Goal: Task Accomplishment & Management: Complete application form

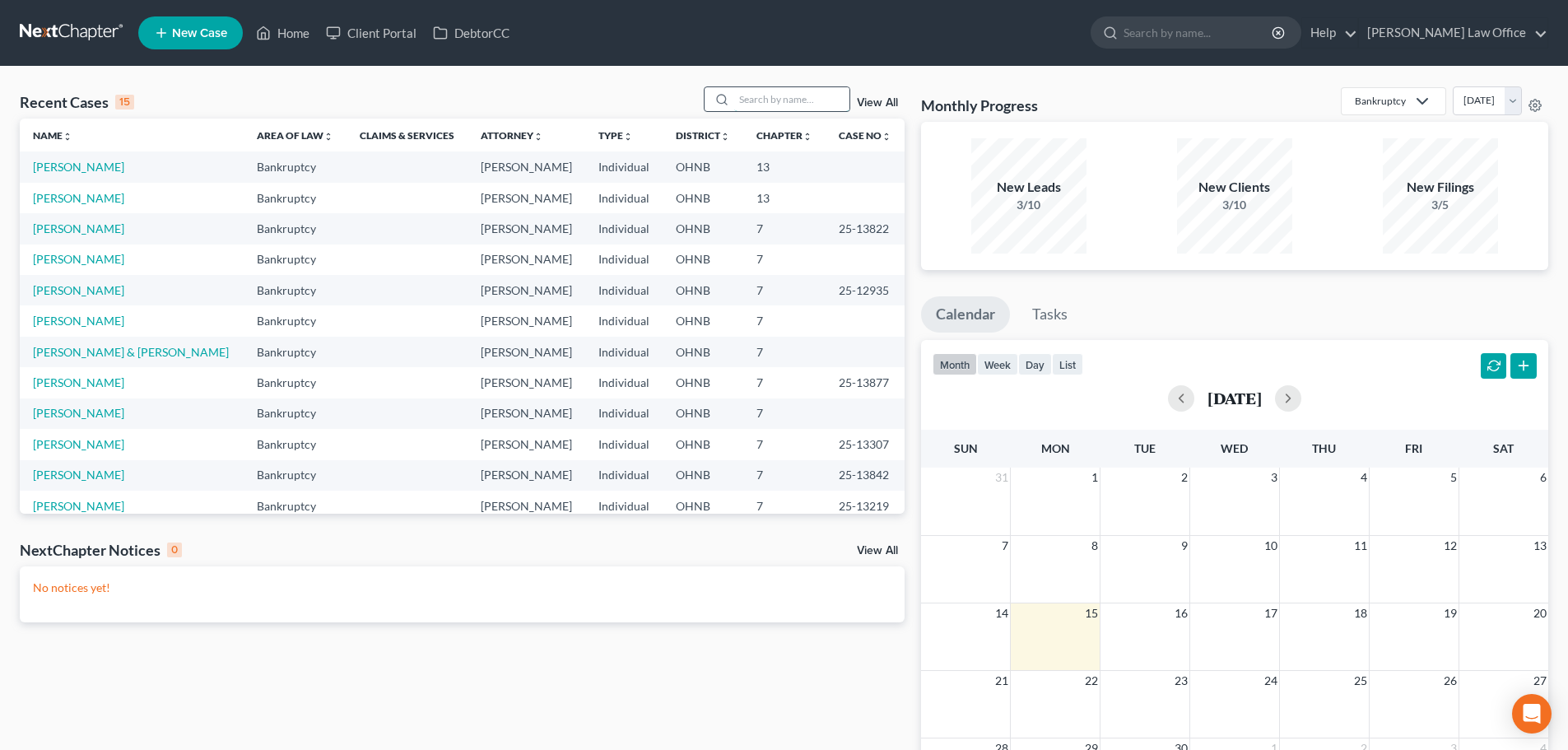
click at [783, 98] on input "search" at bounding box center [792, 99] width 115 height 24
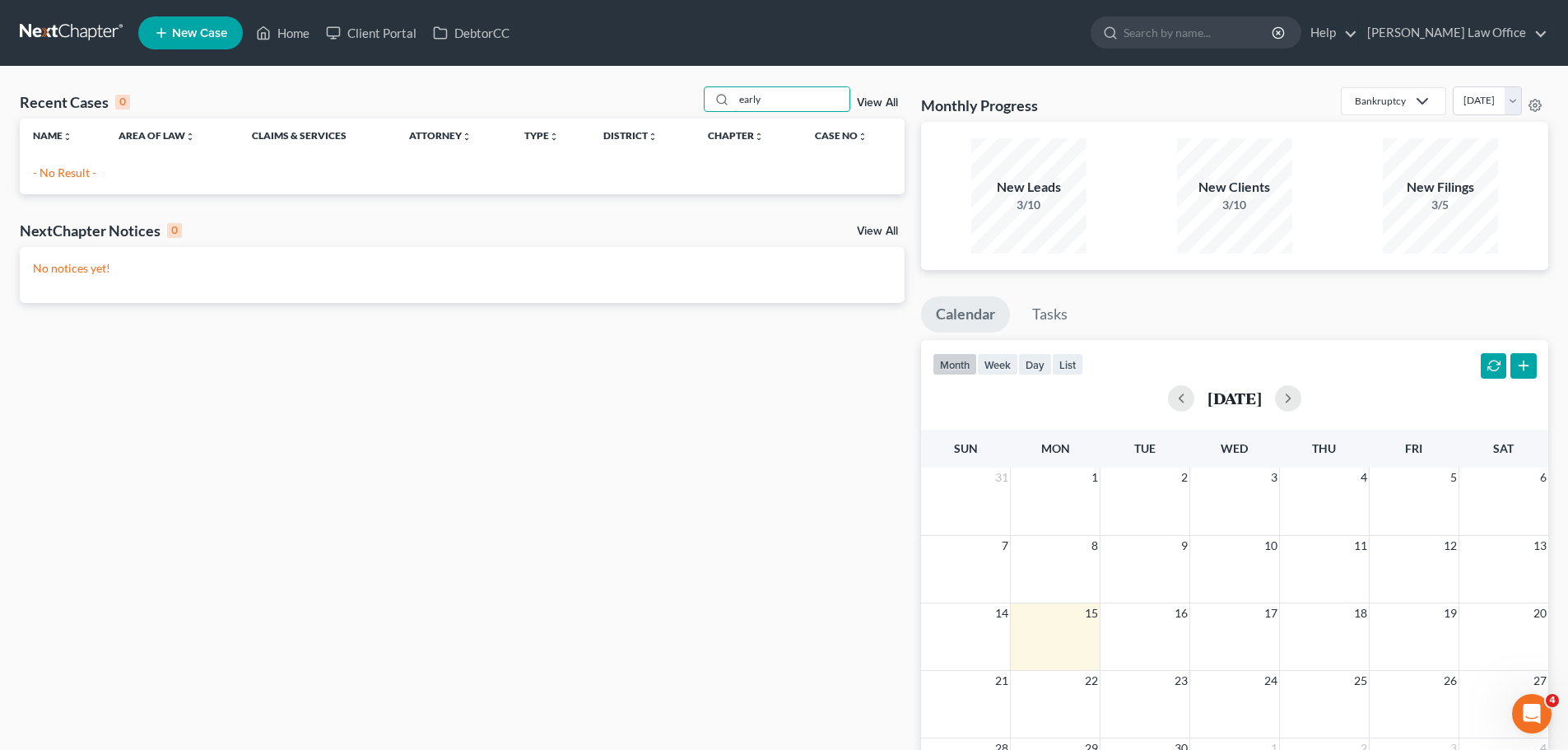
drag, startPoint x: 783, startPoint y: 101, endPoint x: 702, endPoint y: 80, distance: 83.7
click at [702, 80] on div "Recent Cases 0 early View All Name unfold_more expand_more expand_less Area of …" at bounding box center [784, 493] width 1568 height 854
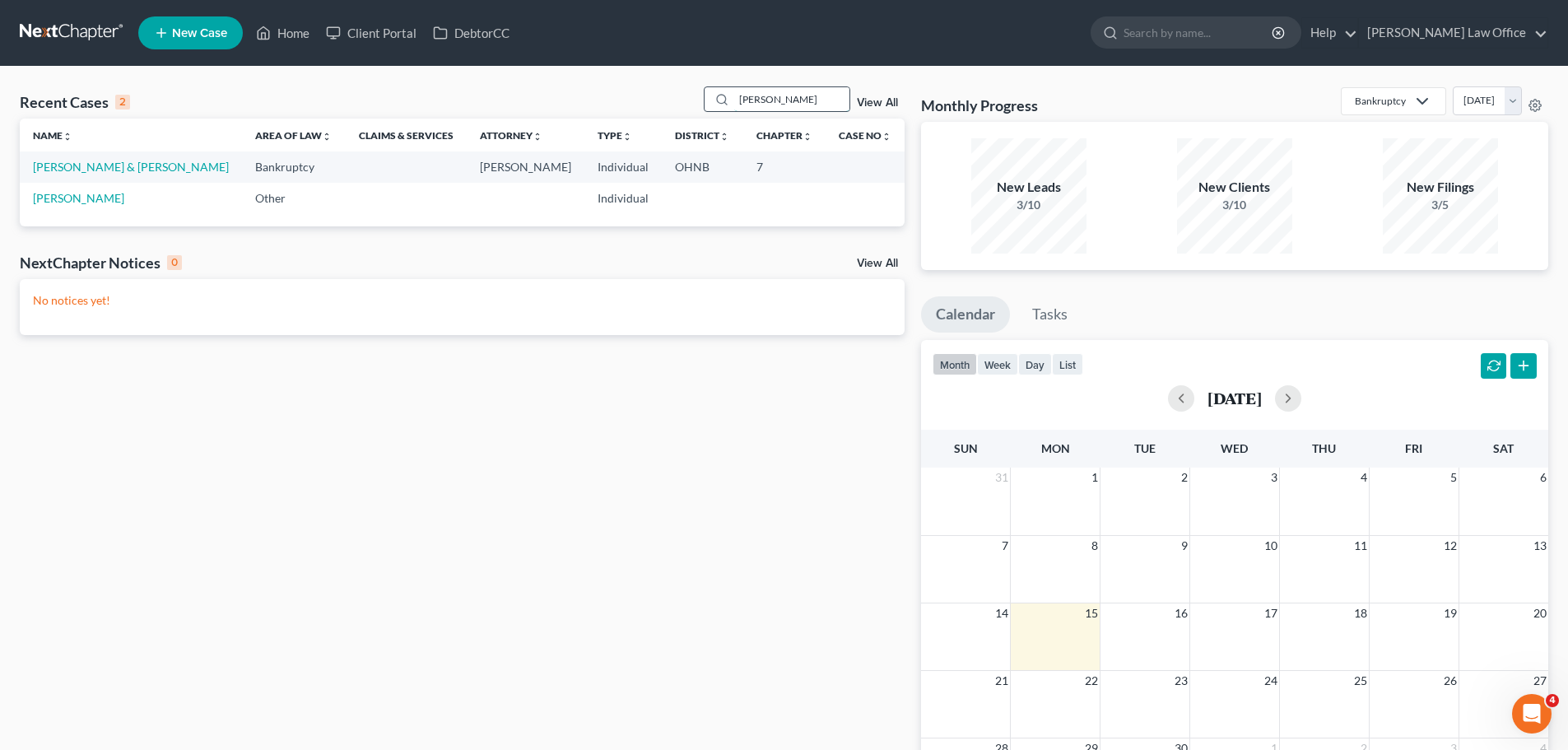
drag, startPoint x: 789, startPoint y: 103, endPoint x: 731, endPoint y: 103, distance: 58.0
click at [731, 103] on div "[PERSON_NAME]" at bounding box center [777, 99] width 147 height 26
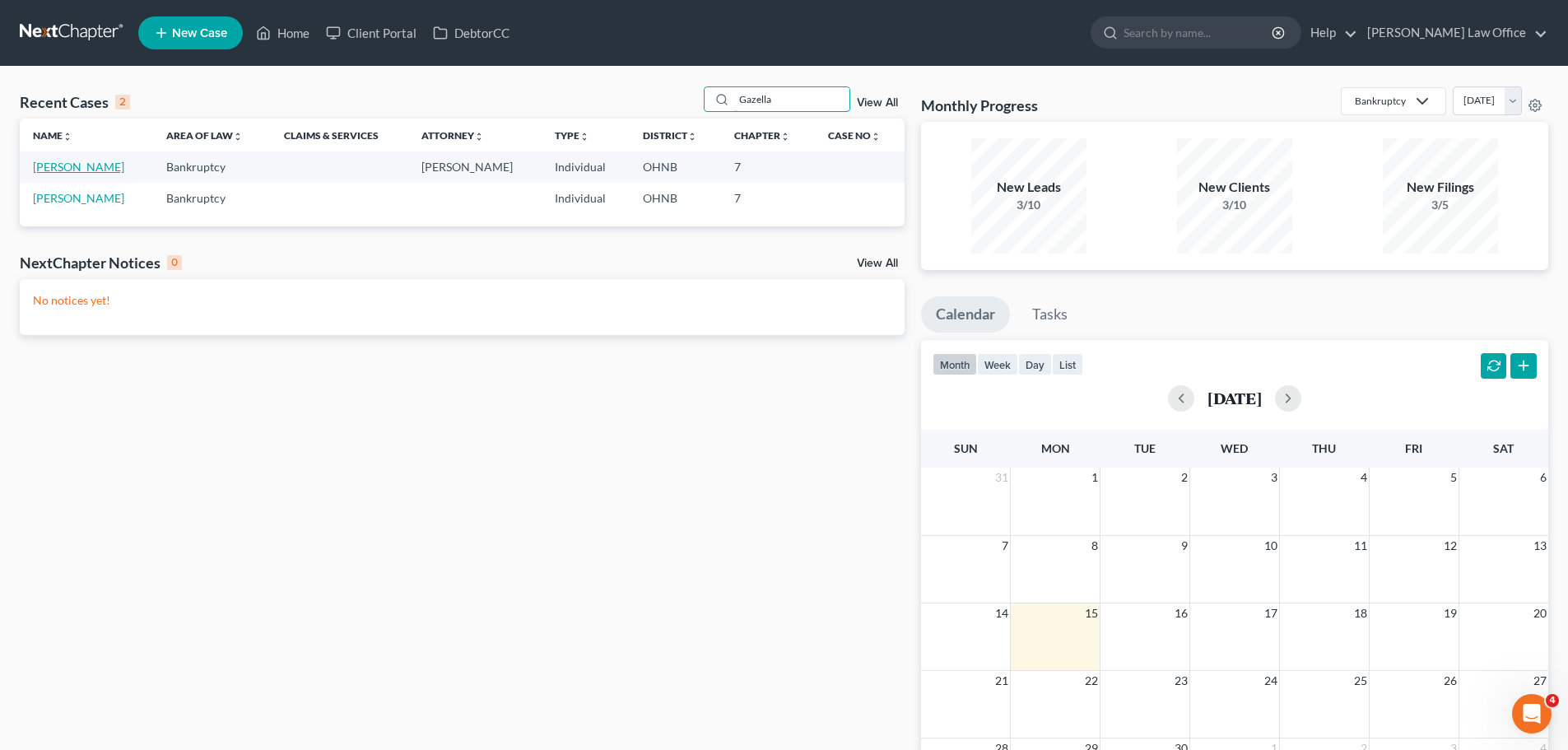
type input "Gazella"
click at [91, 168] on link "[PERSON_NAME]" at bounding box center [78, 166] width 91 height 14
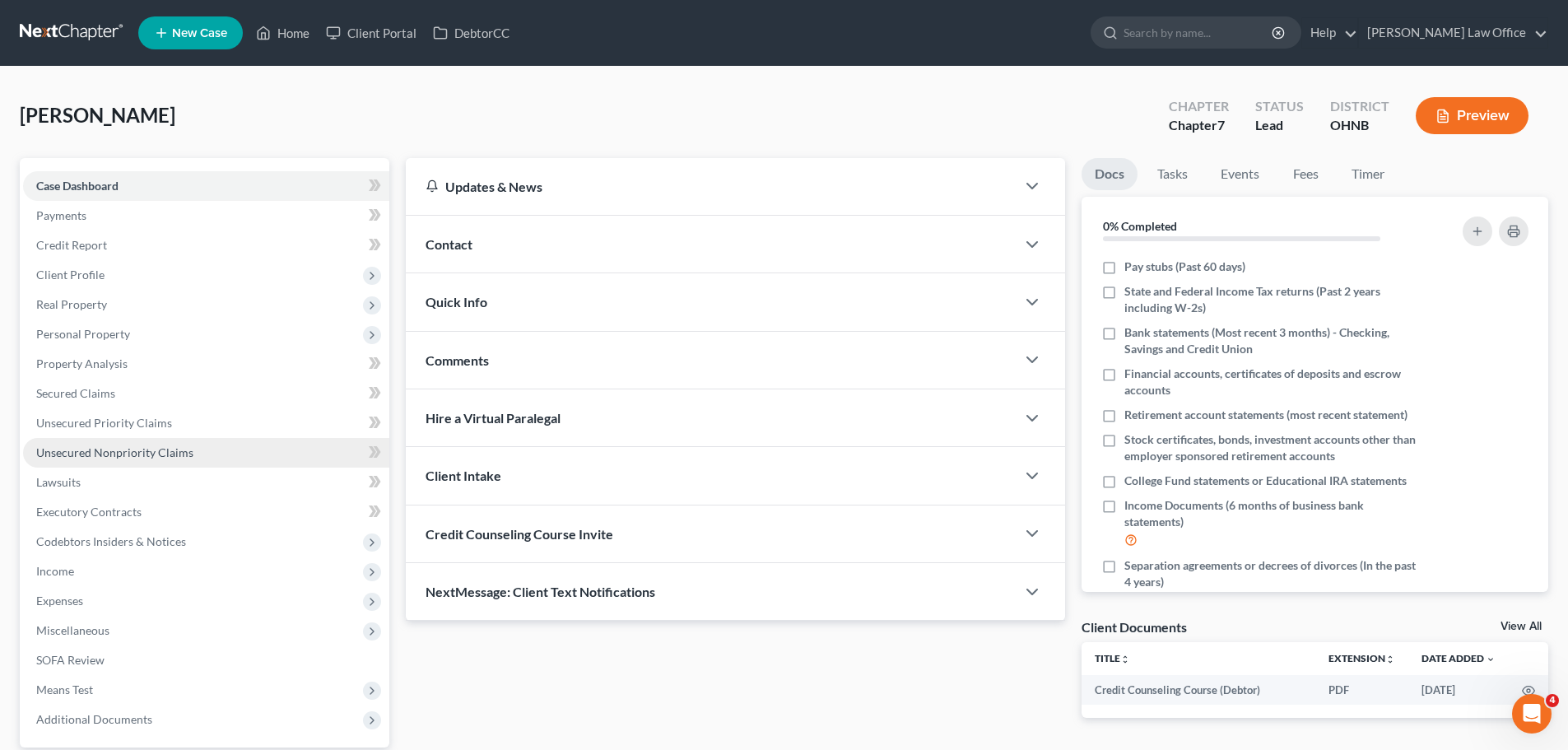
click at [144, 458] on span "Unsecured Nonpriority Claims" at bounding box center [115, 452] width 158 height 14
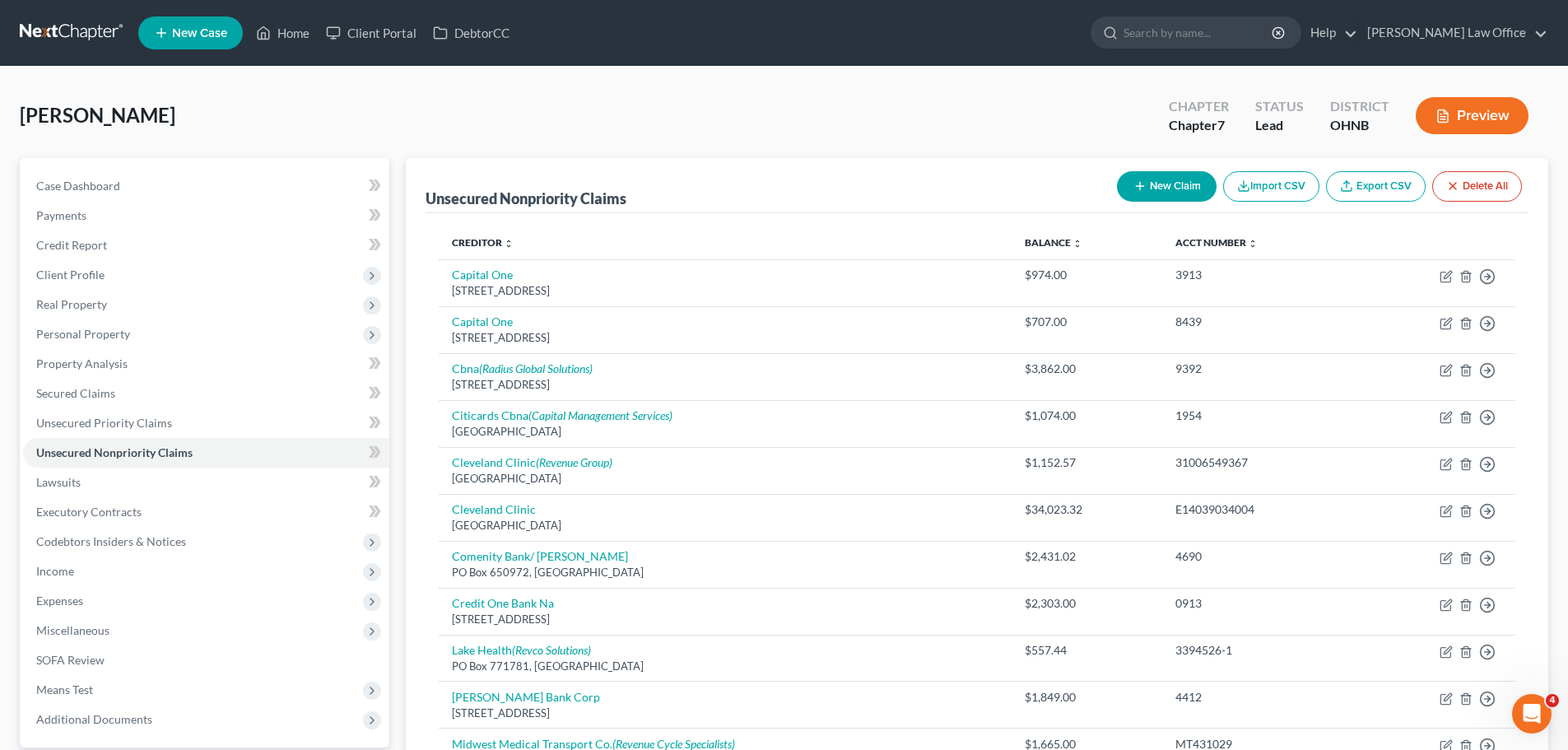
drag, startPoint x: 84, startPoint y: 308, endPoint x: 93, endPoint y: 319, distance: 14.2
click at [83, 310] on span "Real Property" at bounding box center [71, 304] width 70 height 14
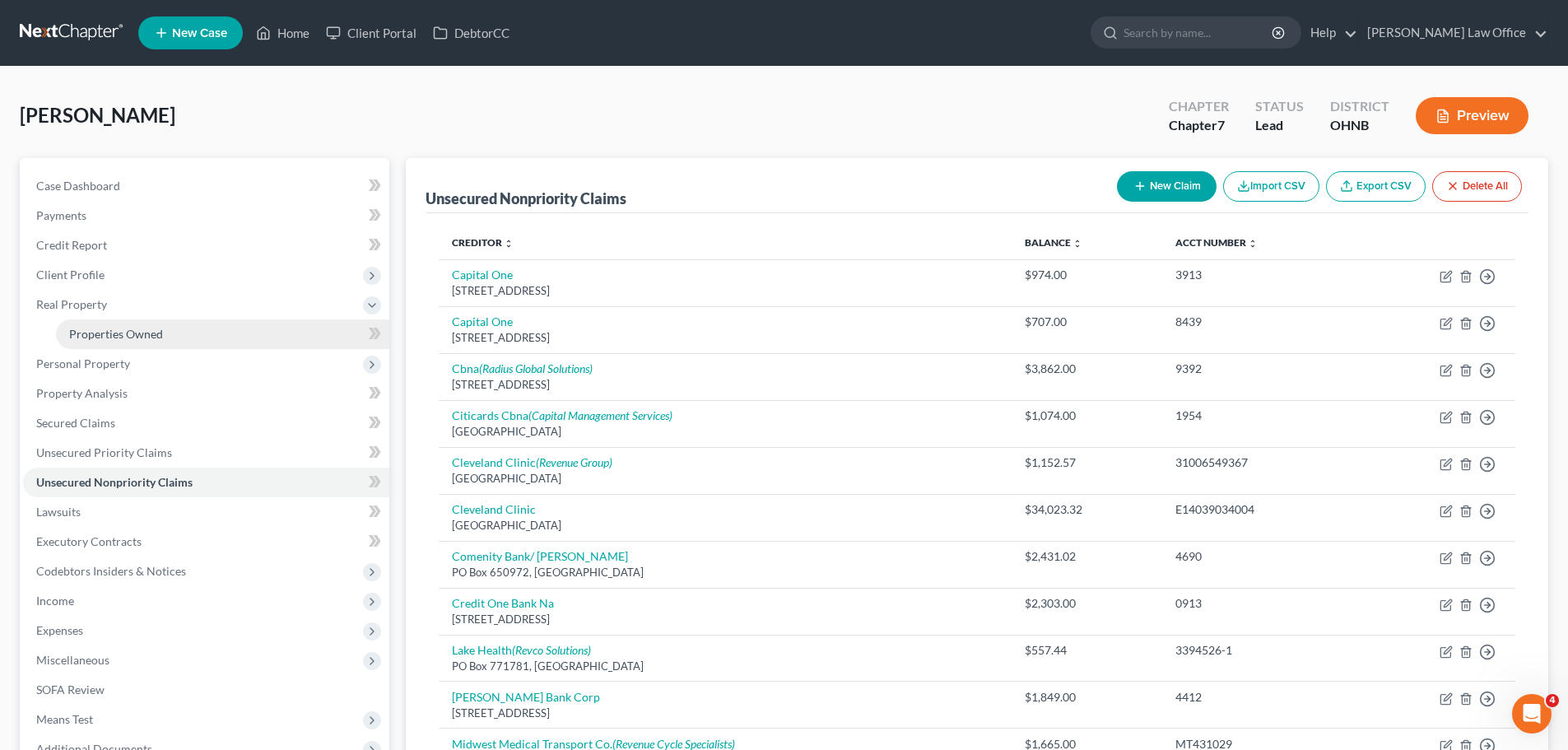
drag, startPoint x: 119, startPoint y: 336, endPoint x: 145, endPoint y: 333, distance: 26.2
click at [119, 336] on span "Properties Owned" at bounding box center [116, 334] width 94 height 14
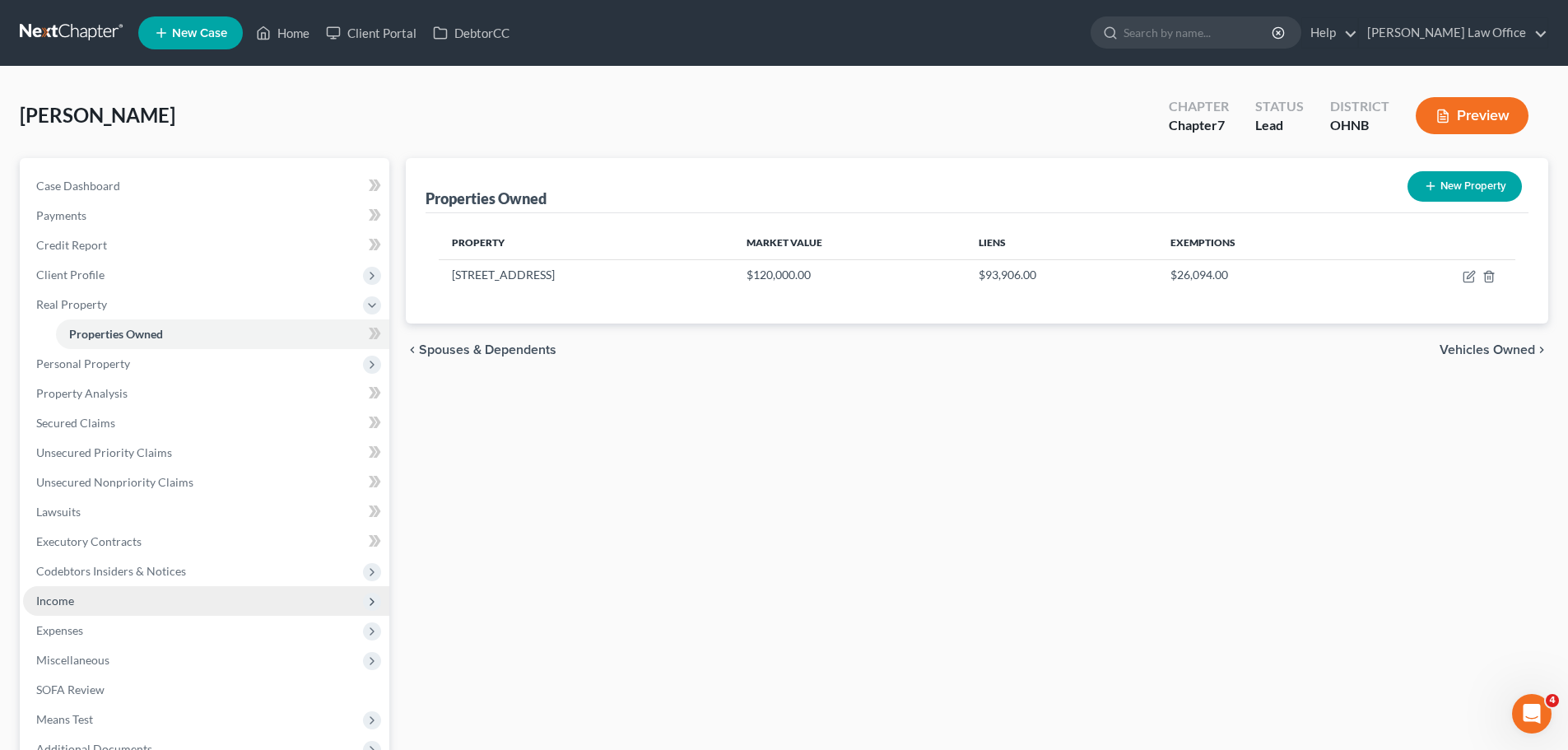
click at [99, 595] on span "Income" at bounding box center [206, 600] width 367 height 30
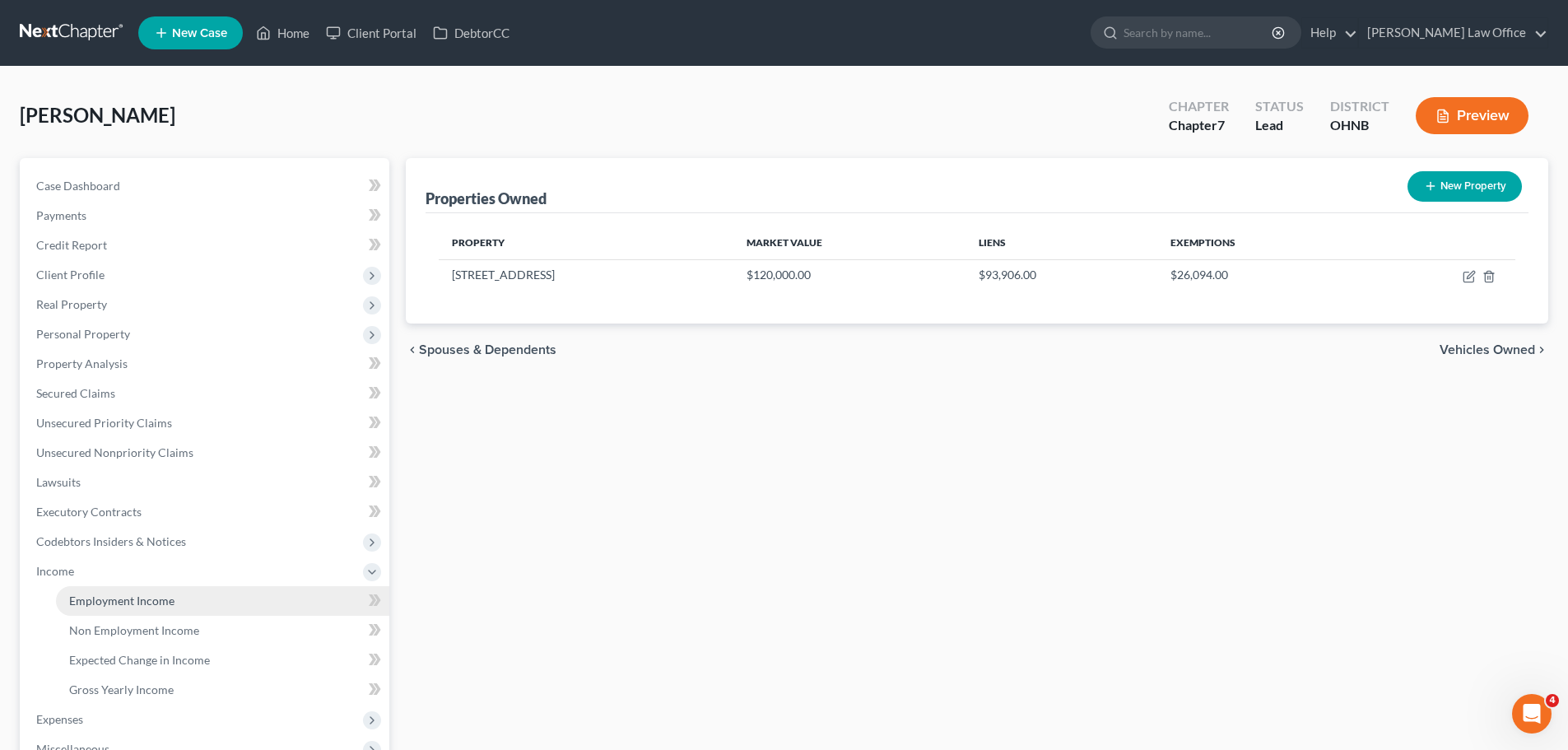
click at [141, 604] on span "Employment Income" at bounding box center [122, 600] width 105 height 14
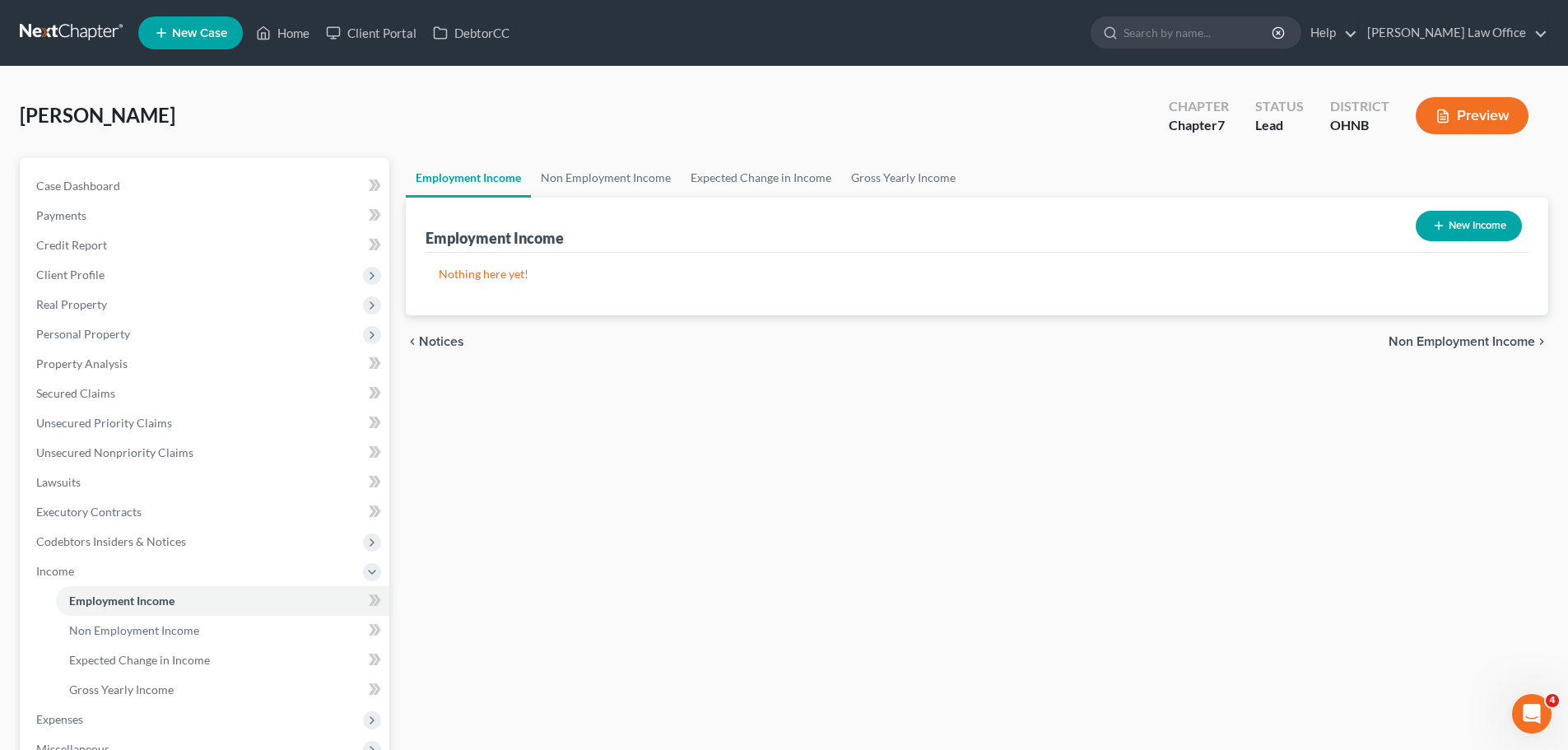
click at [1468, 215] on button "New Income" at bounding box center [1469, 226] width 106 height 31
select select "0"
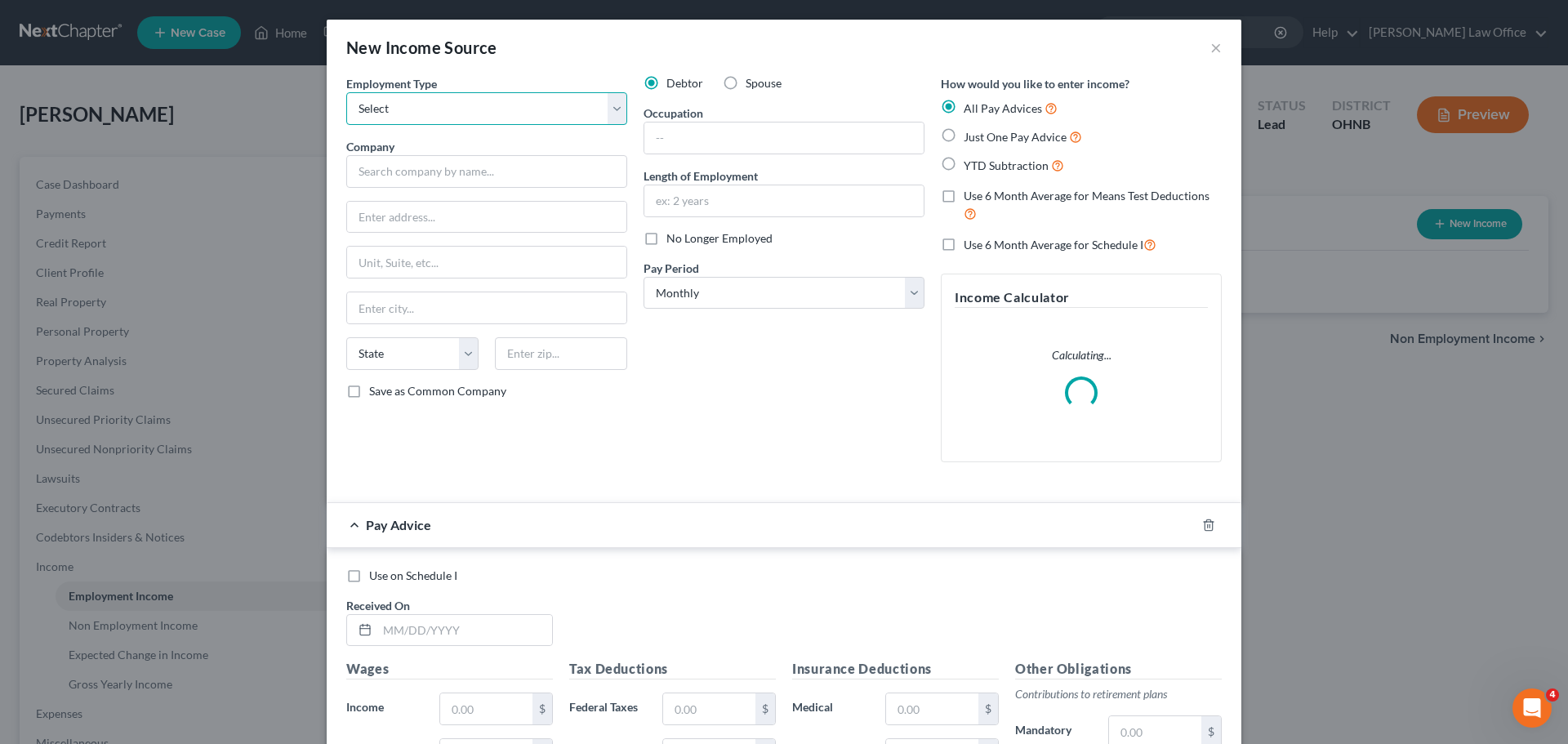
click at [601, 114] on select "Select Full or [DEMOGRAPHIC_DATA] Employment Self Employment" at bounding box center [487, 108] width 281 height 32
select select "0"
click at [346, 92] on select "Select Full or [DEMOGRAPHIC_DATA] Employment Self Employment" at bounding box center [487, 108] width 281 height 32
click at [472, 181] on input "text" at bounding box center [487, 171] width 281 height 32
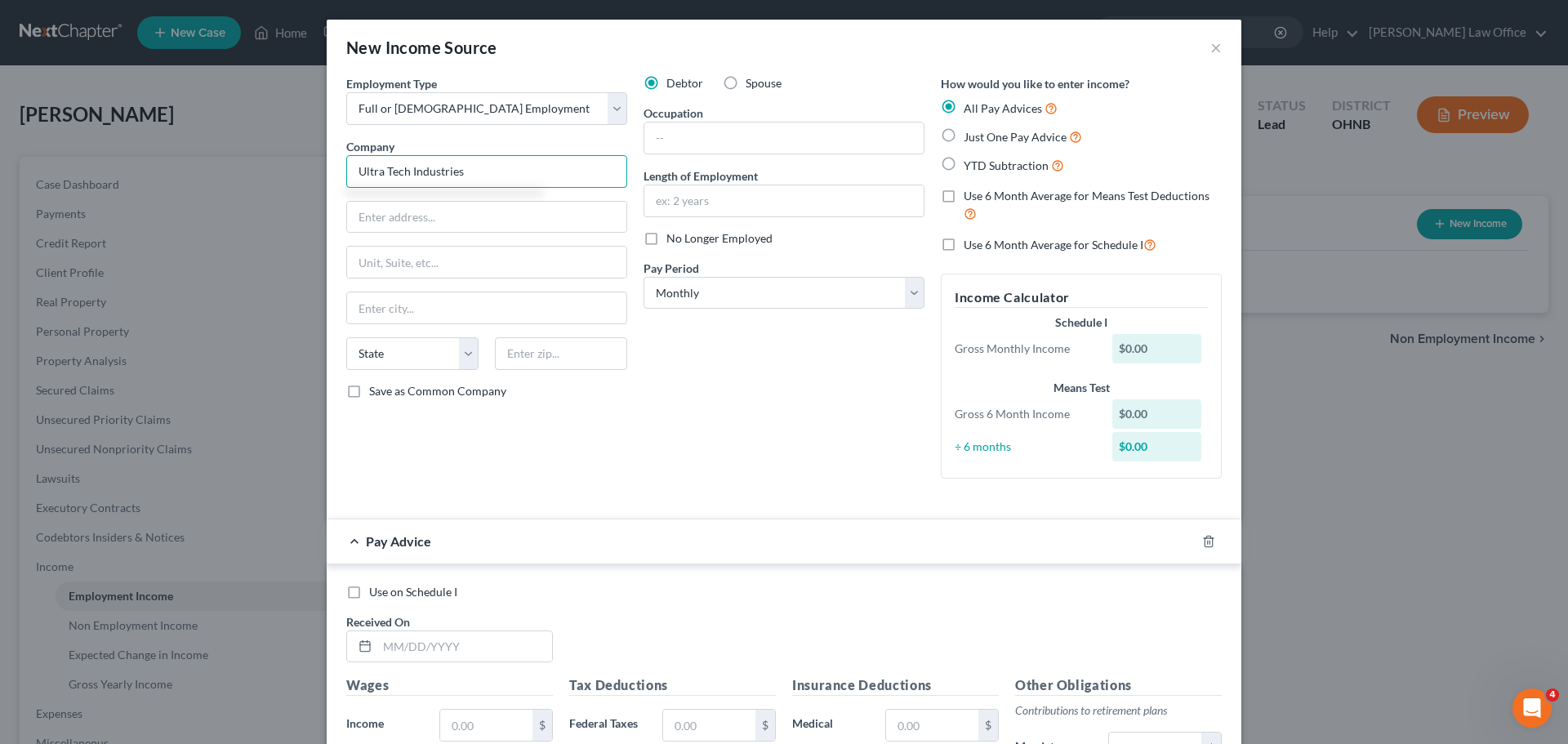
type input "Ultra Tech Industries"
type input "[STREET_ADDRESS]"
type input "44145"
type input "Westlake"
select select "36"
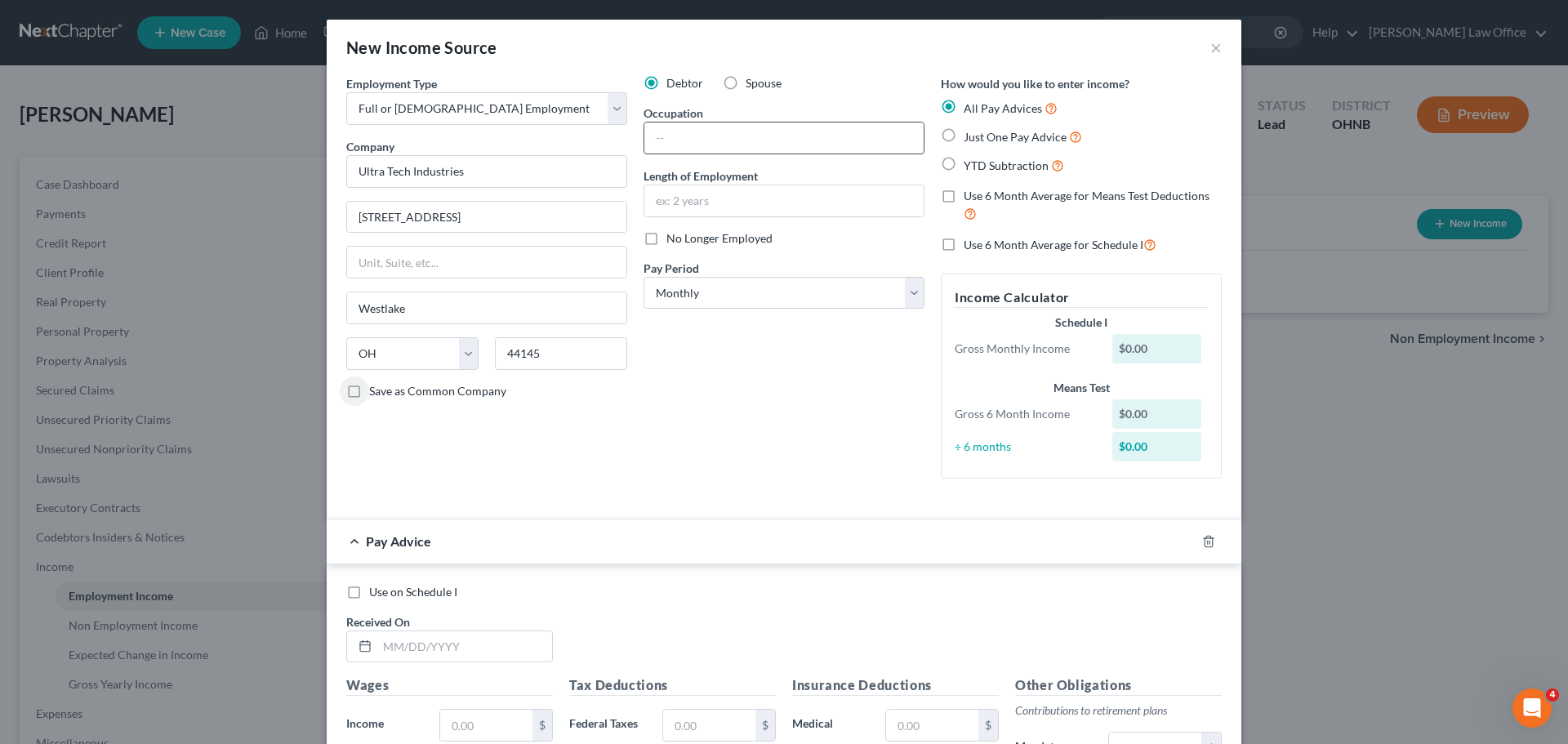
click at [685, 149] on input "text" at bounding box center [784, 139] width 279 height 31
type input "Inside Sales"
type input "8 months"
drag, startPoint x: 945, startPoint y: 133, endPoint x: 783, endPoint y: 358, distance: 277.3
click at [963, 133] on label "Just One Pay Advice" at bounding box center [1022, 137] width 118 height 19
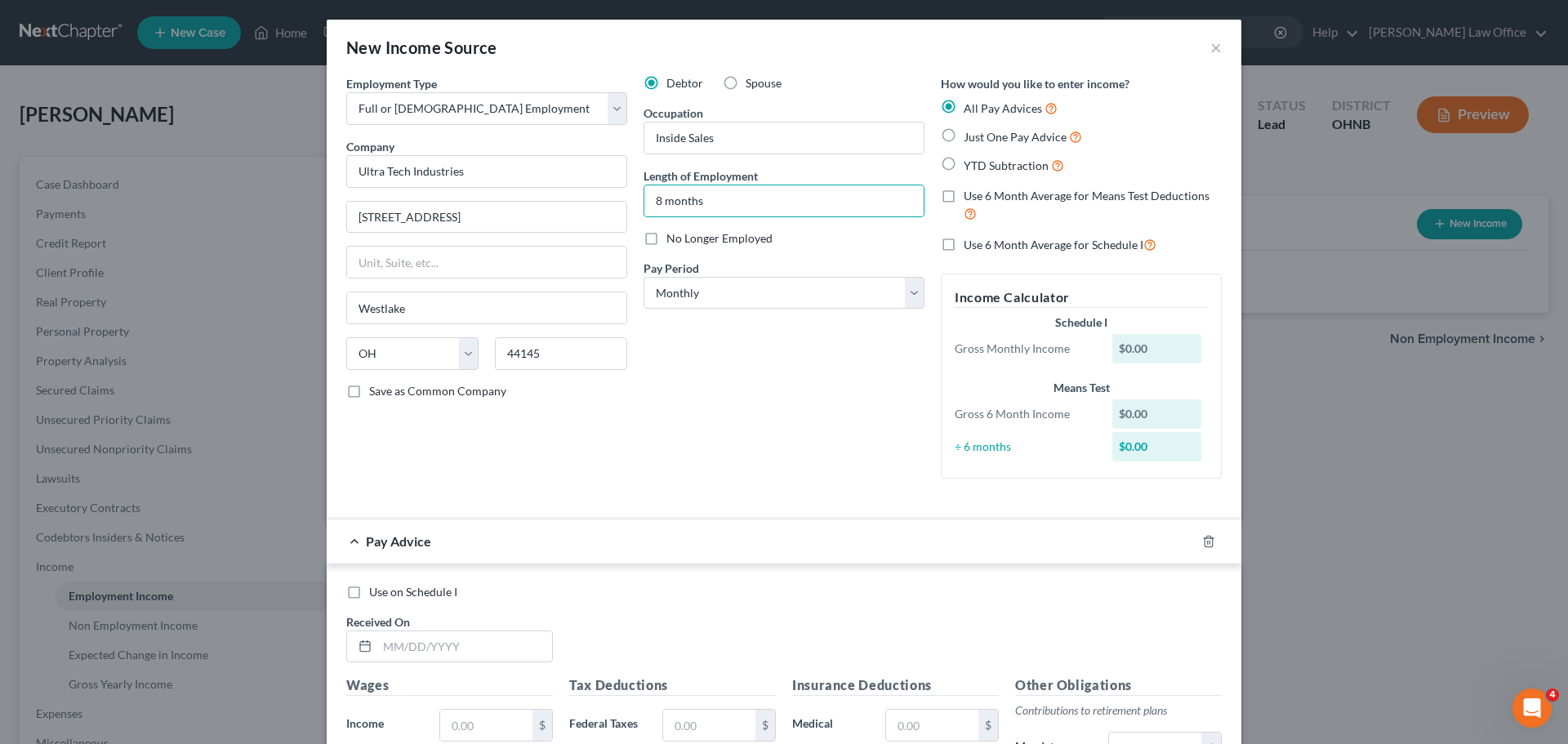
click at [970, 133] on input "Just One Pay Advice" at bounding box center [975, 133] width 11 height 11
radio input "true"
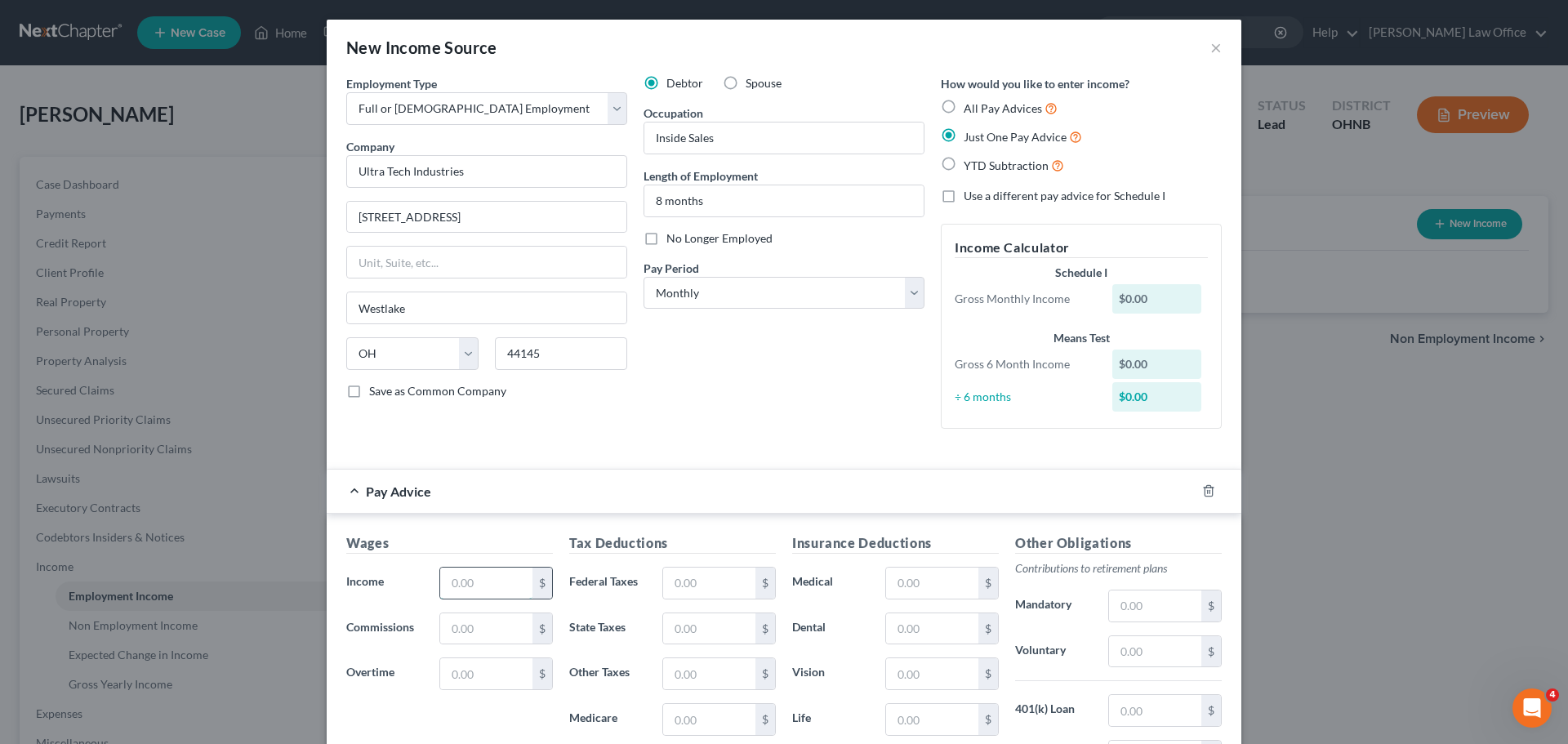
click at [485, 573] on input "text" at bounding box center [487, 583] width 92 height 31
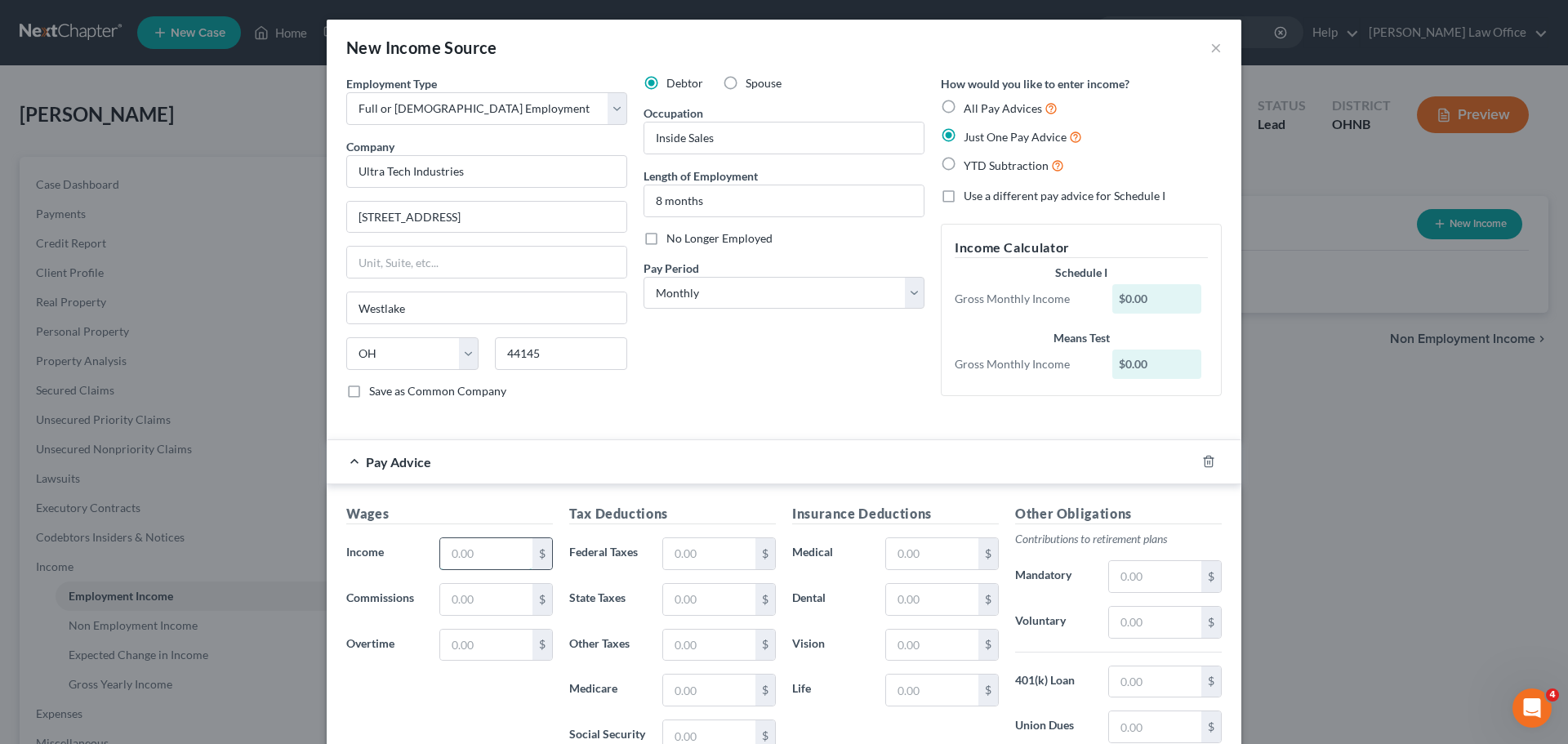
click at [476, 560] on input "text" at bounding box center [487, 553] width 92 height 31
type input "4,125.00"
click at [718, 551] on input "text" at bounding box center [709, 553] width 92 height 31
type input "325.12"
click at [703, 613] on input "text" at bounding box center [709, 600] width 92 height 31
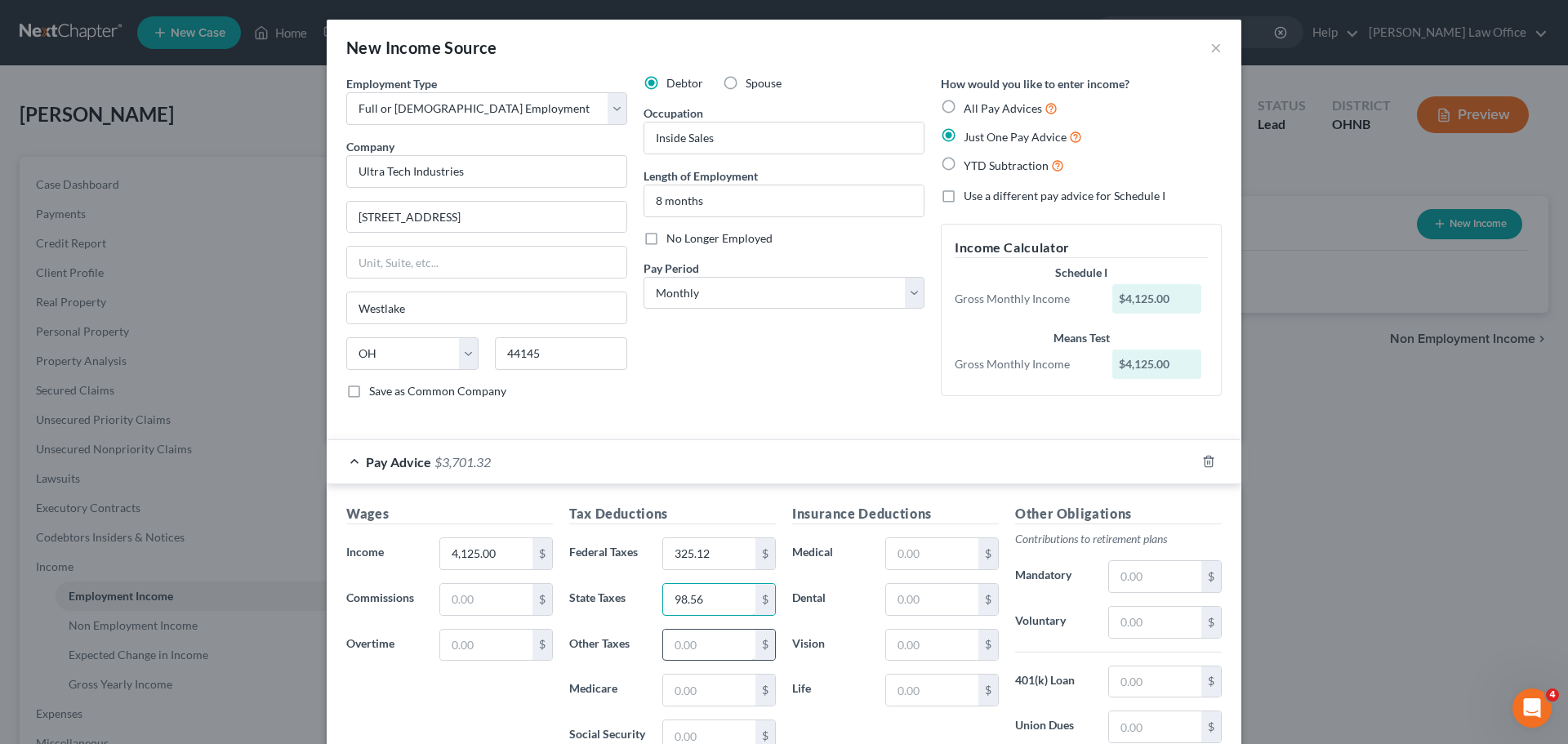
type input "98.56"
click at [715, 660] on div "$" at bounding box center [719, 645] width 113 height 32
type input "61.88"
drag, startPoint x: 717, startPoint y: 687, endPoint x: 709, endPoint y: 685, distance: 8.2
click at [713, 687] on input "text" at bounding box center [709, 690] width 92 height 31
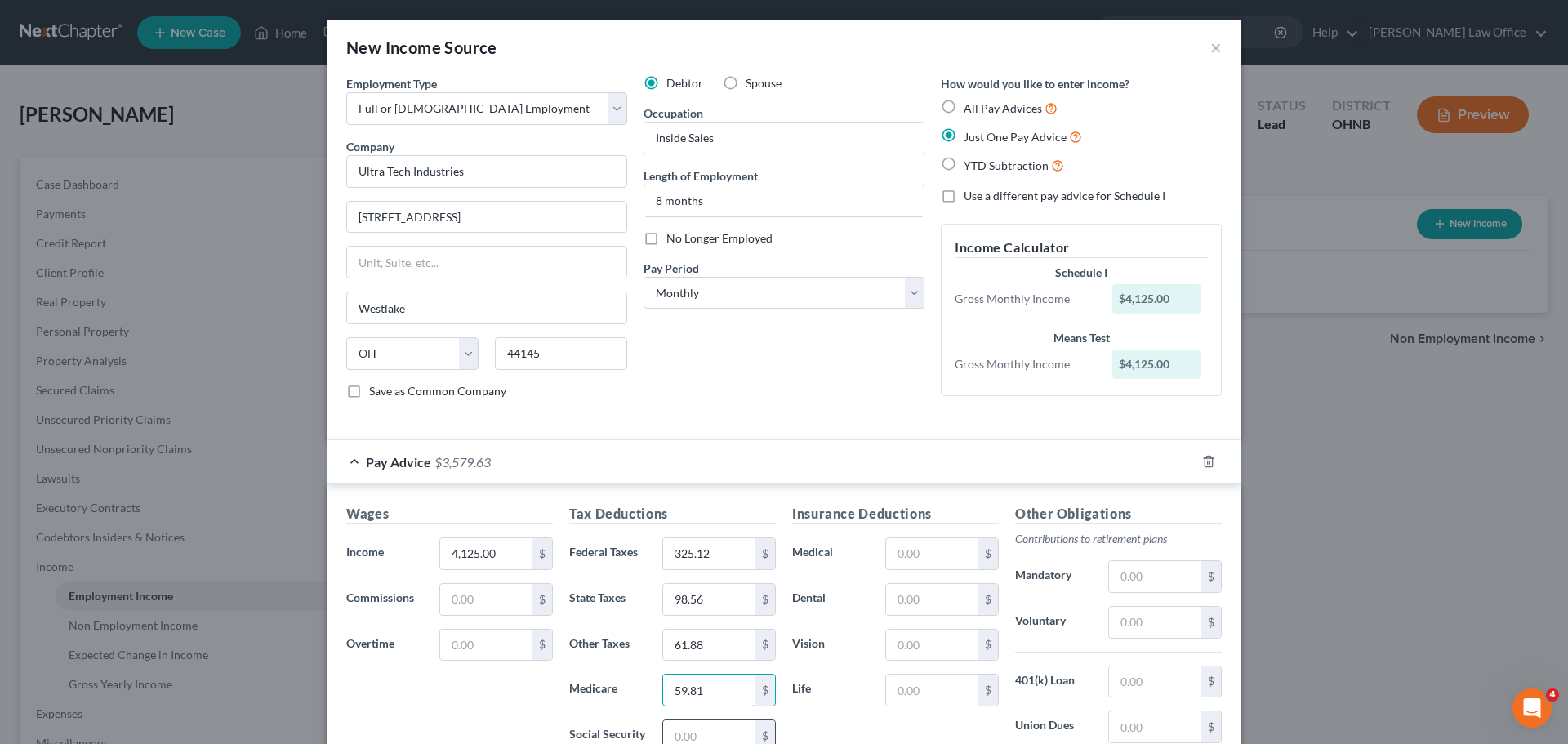
type input "59.81"
click at [720, 730] on input "text" at bounding box center [709, 736] width 92 height 31
type input "255.75"
click at [930, 560] on input "text" at bounding box center [932, 553] width 92 height 31
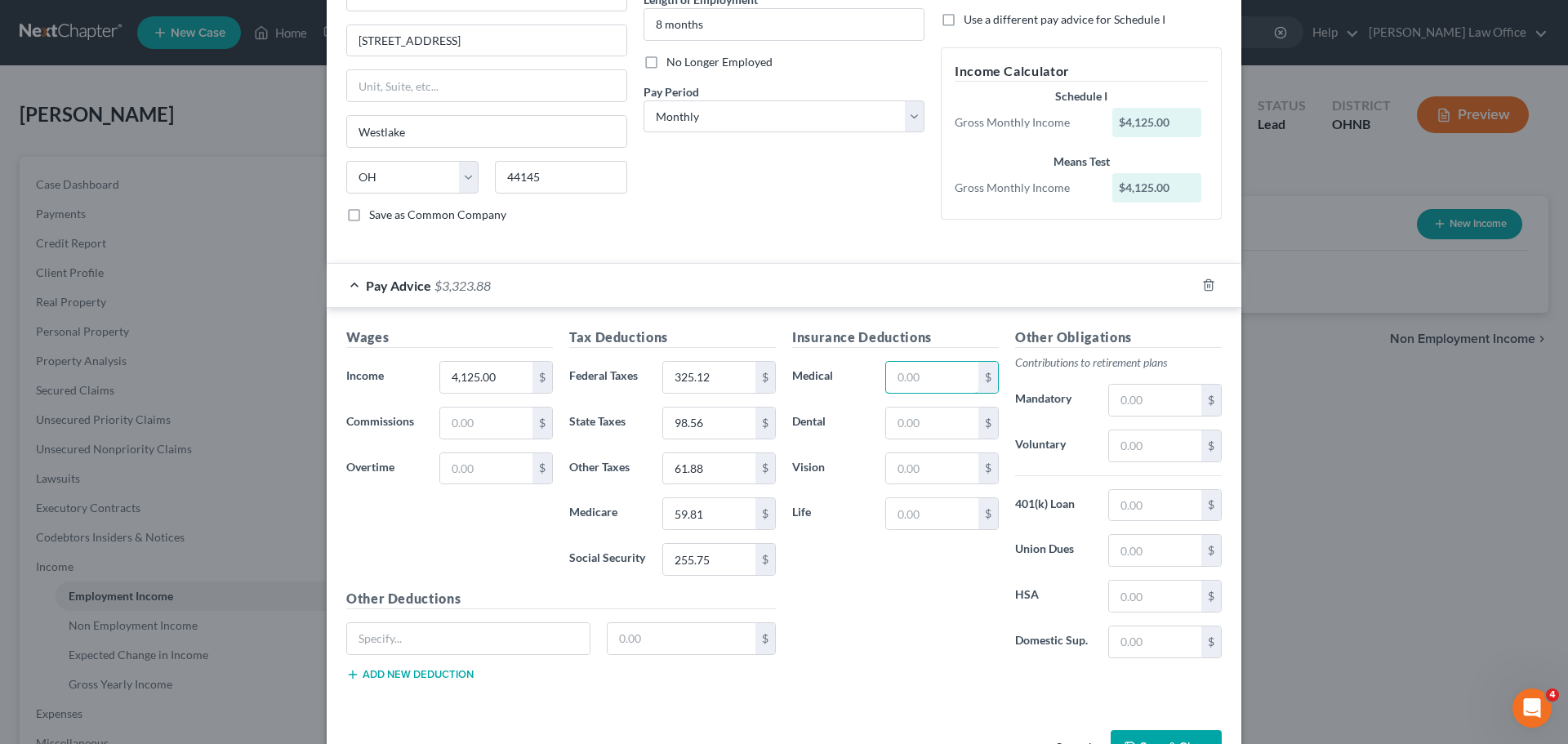
scroll to position [229, 0]
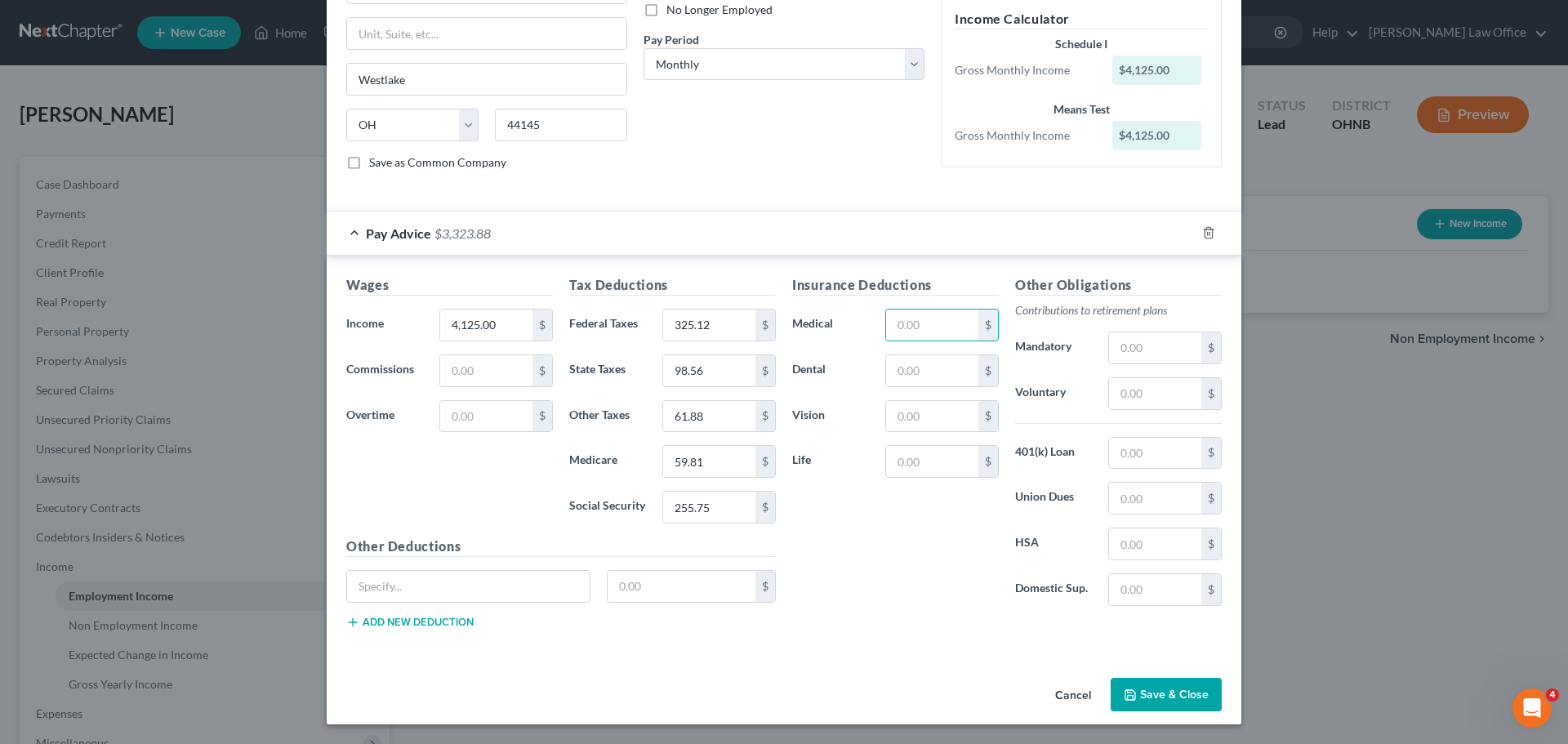
click at [1141, 687] on button "Save & Close" at bounding box center [1166, 694] width 111 height 34
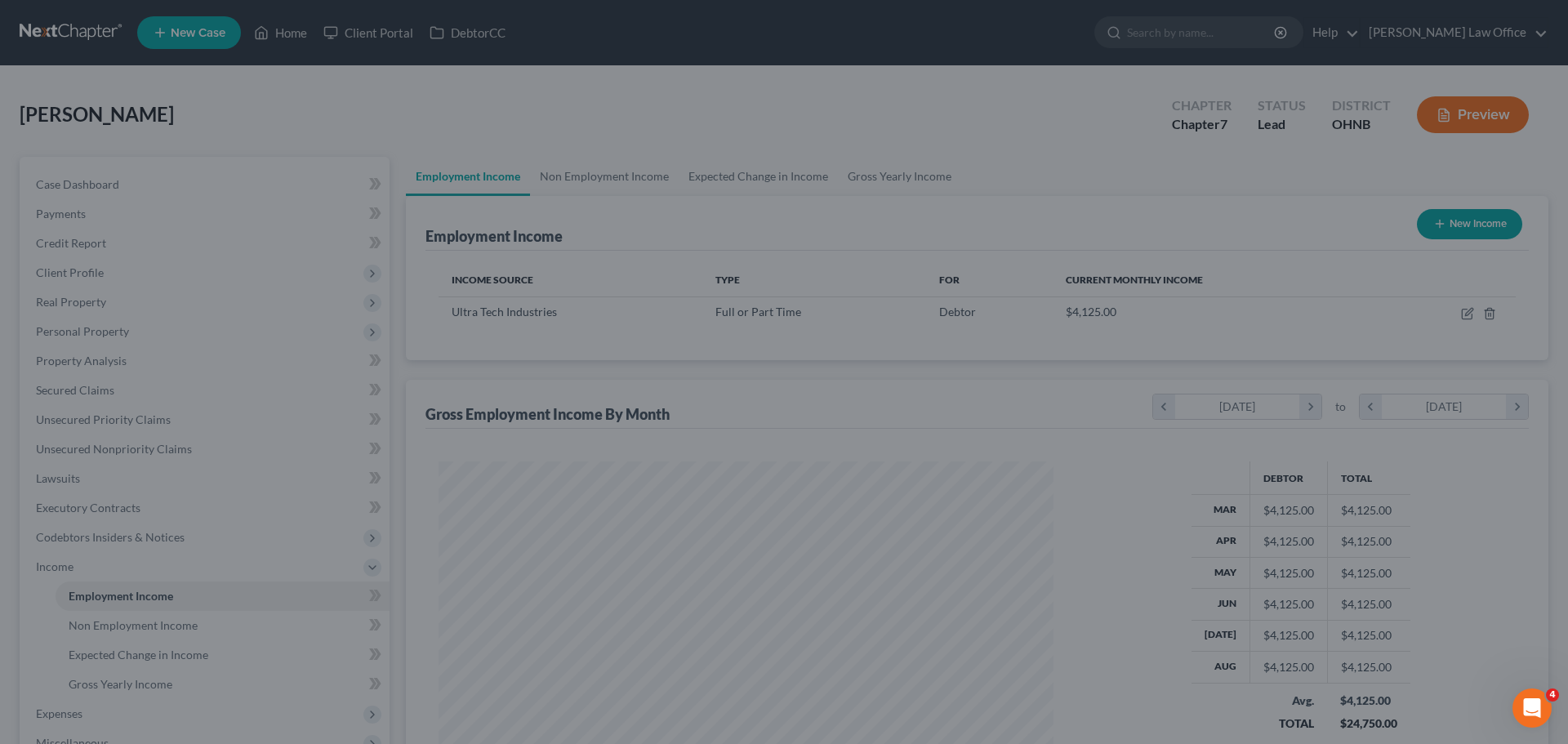
scroll to position [305, 642]
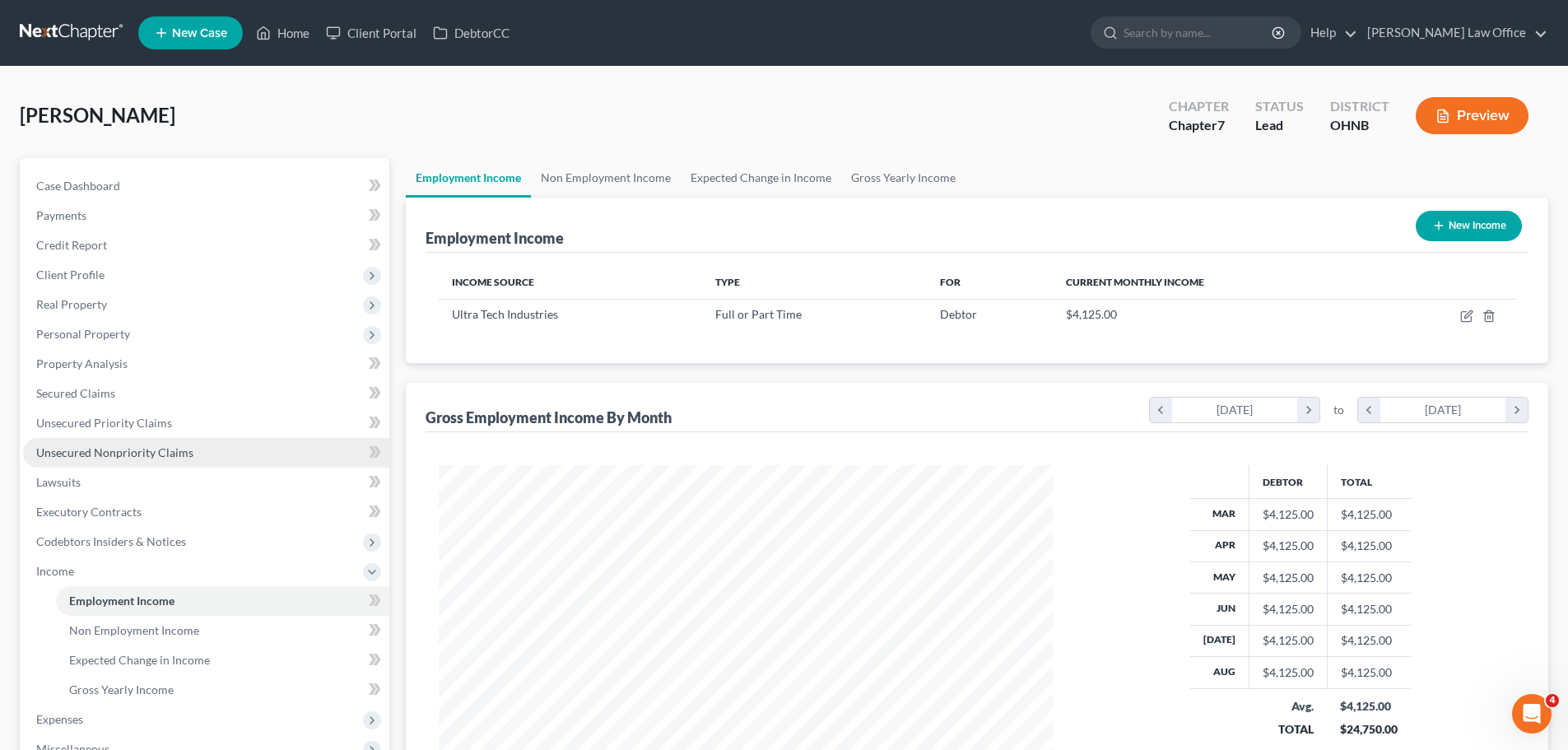
click at [124, 453] on span "Unsecured Nonpriority Claims" at bounding box center [115, 452] width 158 height 14
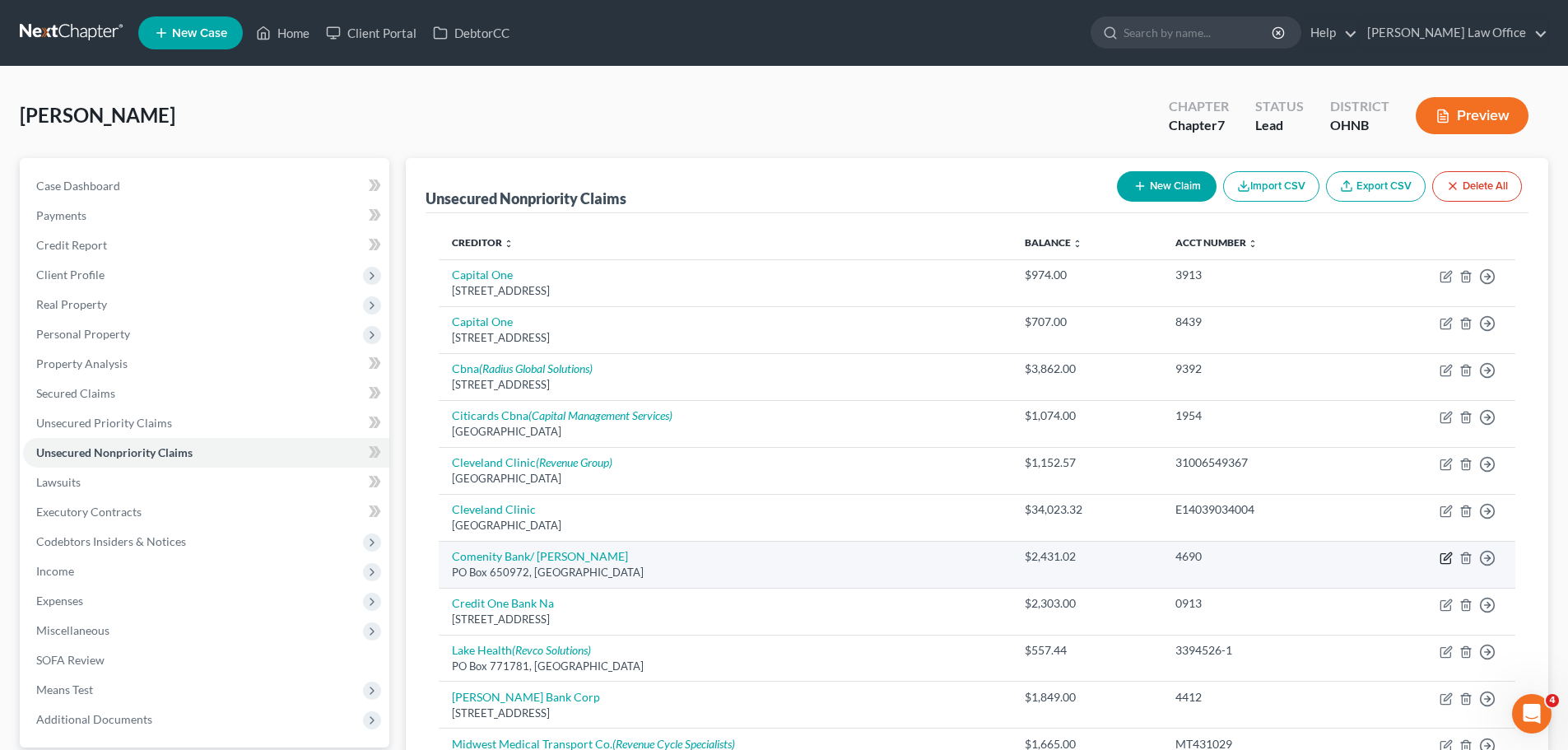
click at [1443, 561] on icon "button" at bounding box center [1446, 557] width 13 height 13
select select "45"
select select "2"
select select "0"
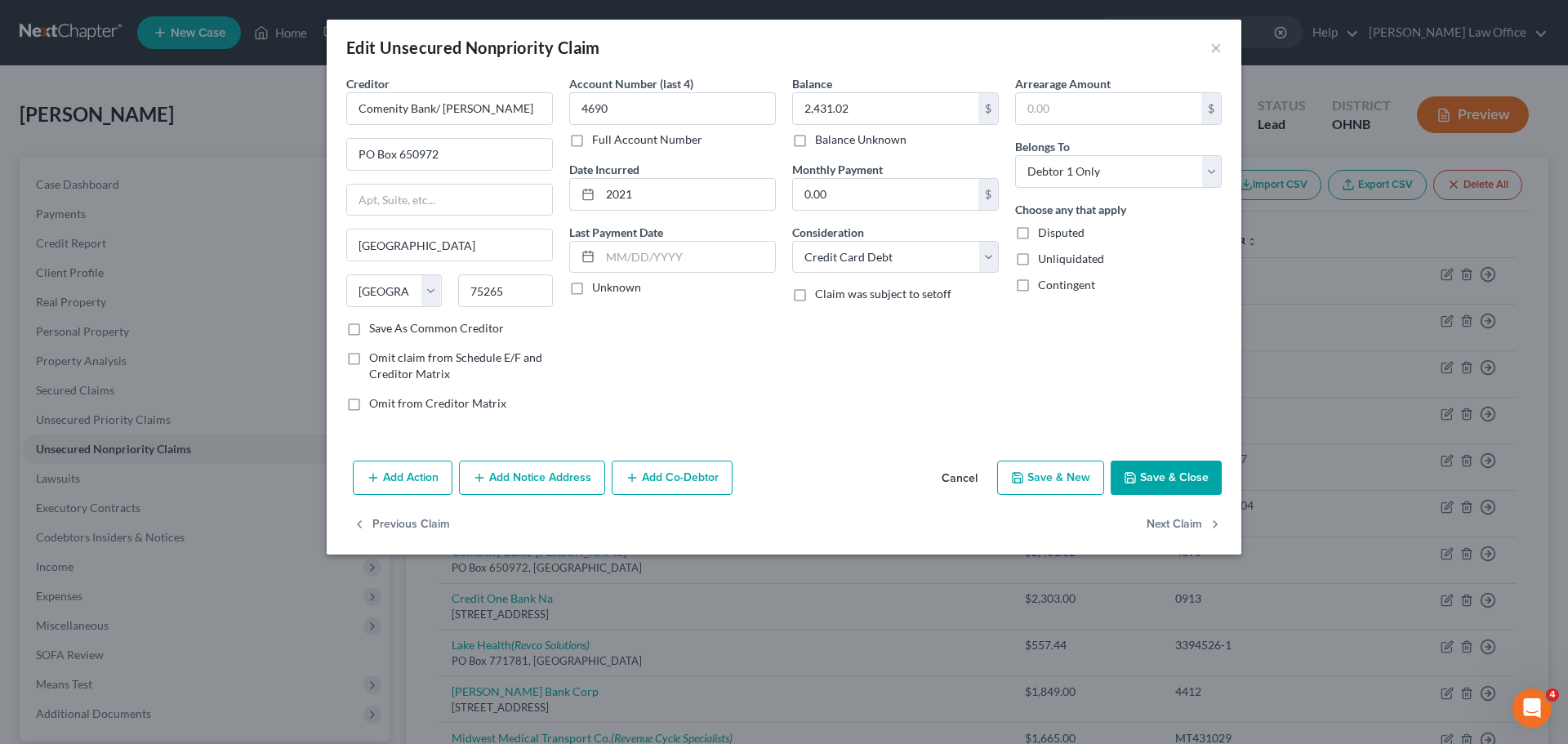
click at [513, 475] on button "Add Notice Address" at bounding box center [532, 477] width 146 height 34
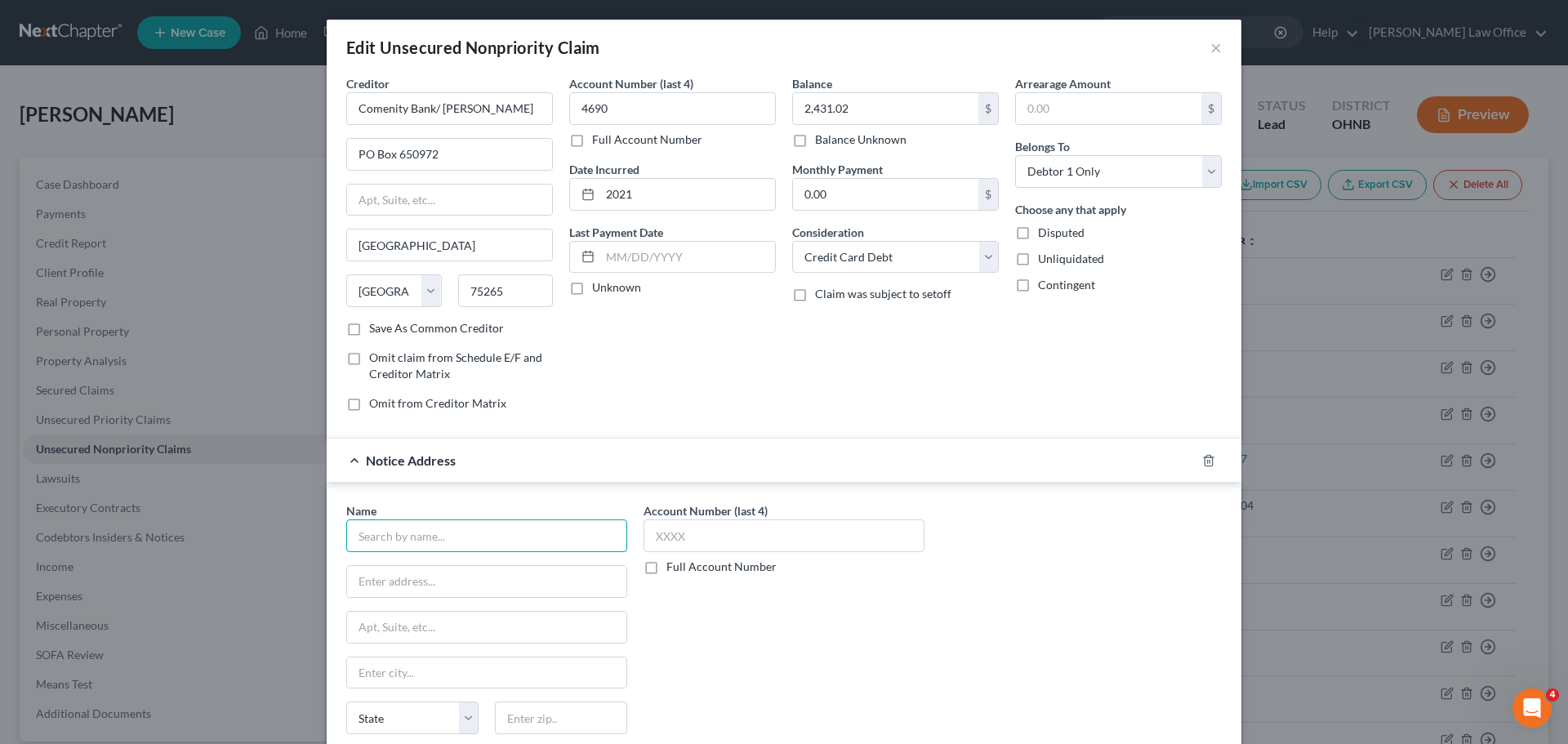
click at [409, 542] on input "text" at bounding box center [487, 535] width 281 height 32
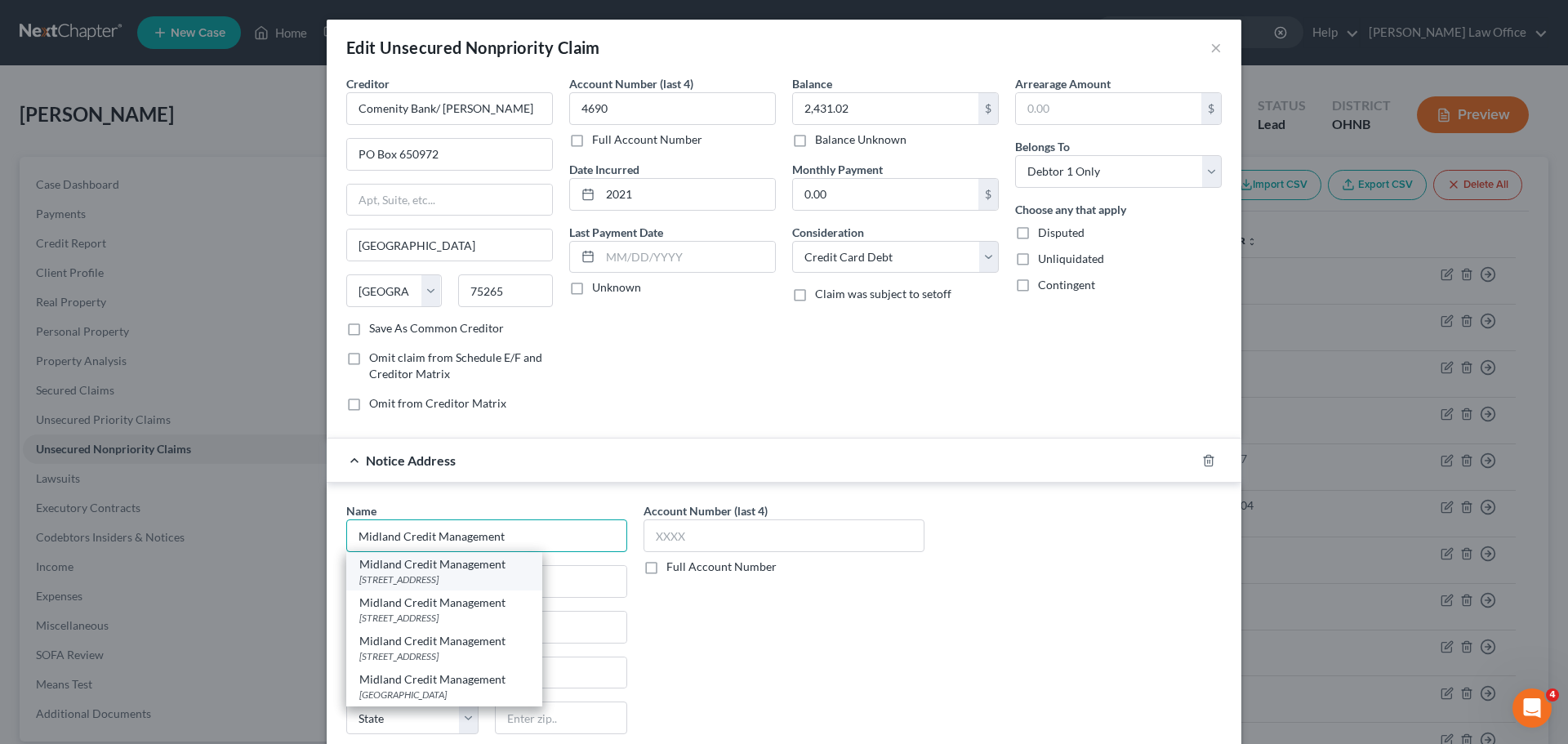
type input "Midland Credit Management"
click at [431, 576] on div "[STREET_ADDRESS]" at bounding box center [443, 579] width 170 height 14
type input "[STREET_ADDRESS]"
type input "[PERSON_NAME]"
select select "23"
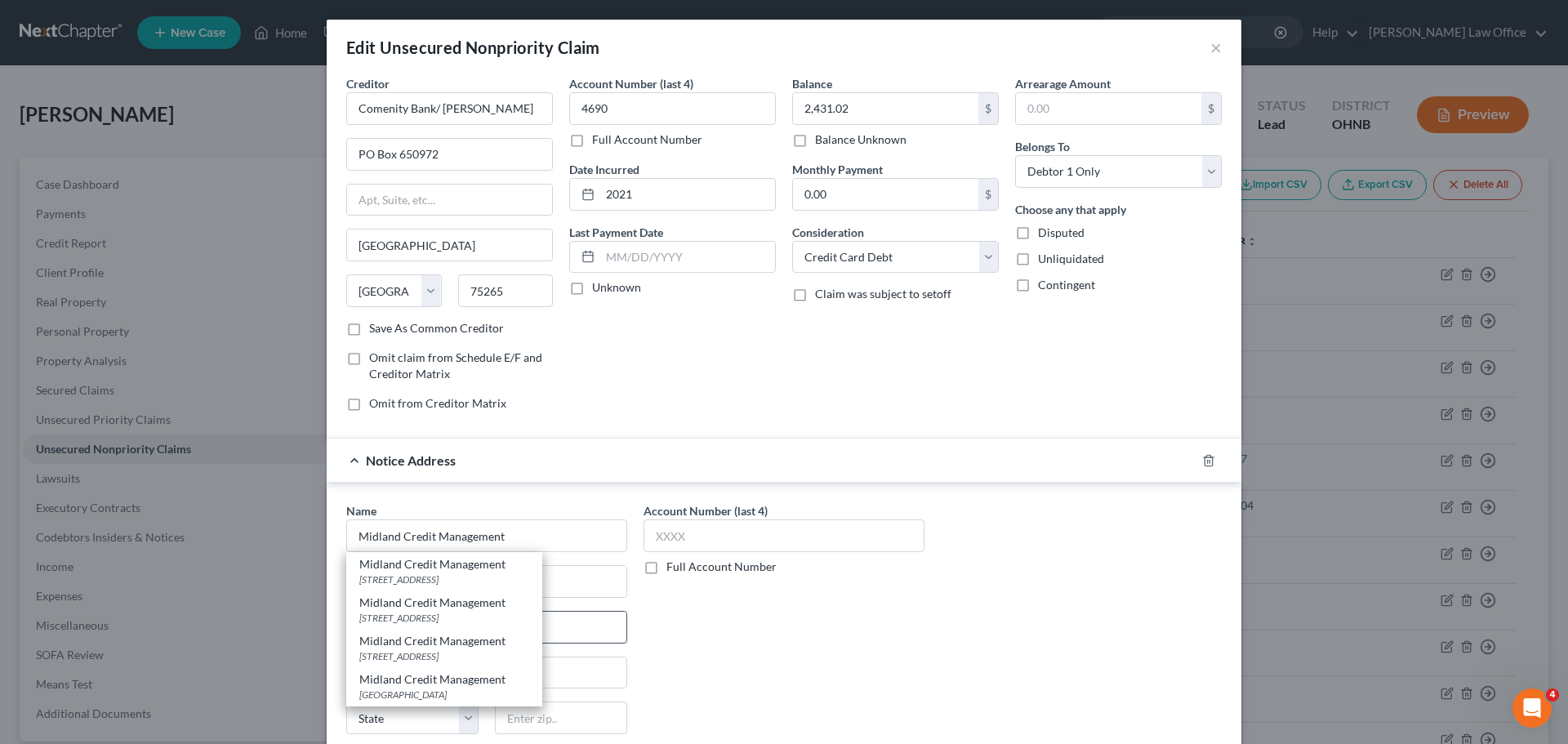
type input "48083"
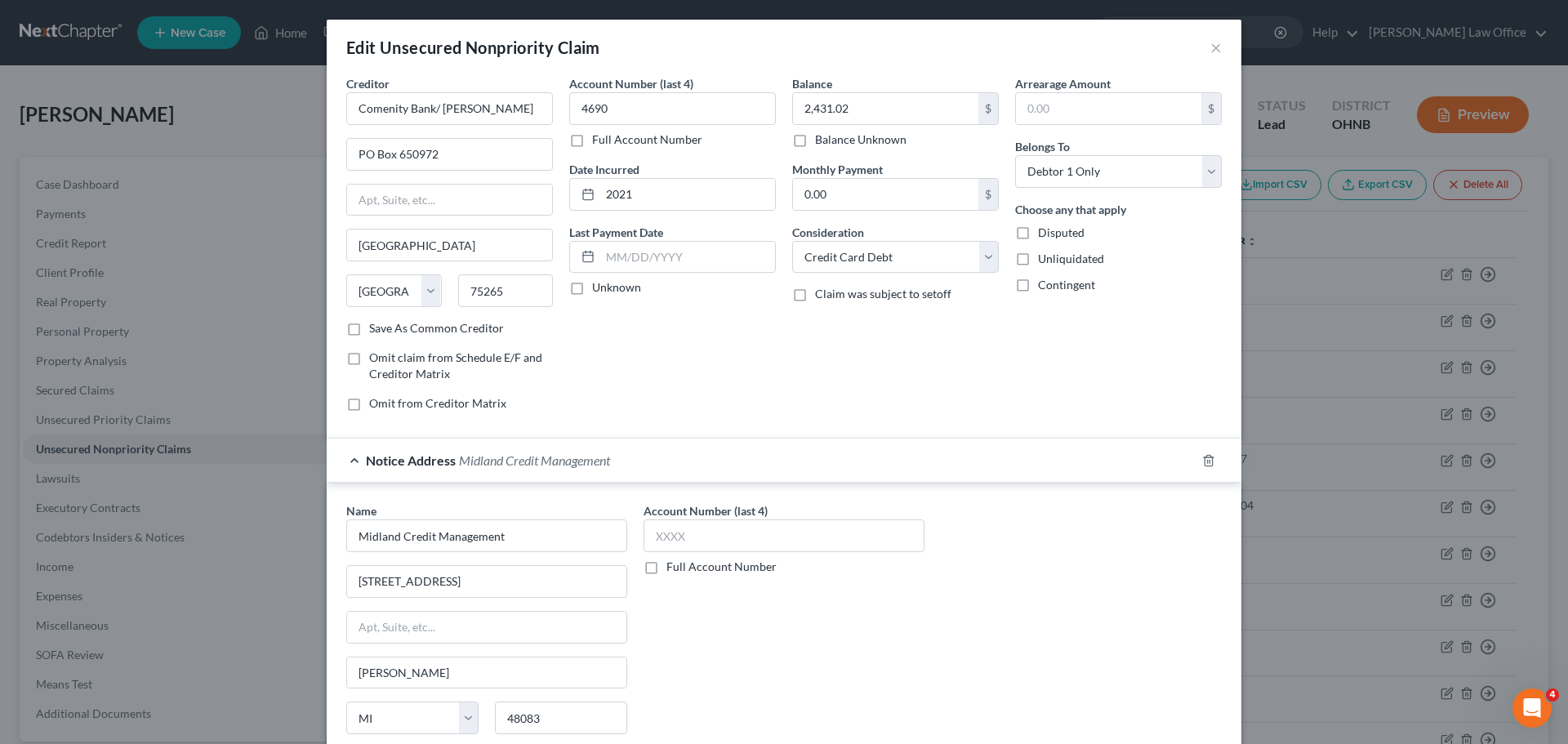
click at [667, 567] on label "Full Account Number" at bounding box center [722, 566] width 110 height 17
click at [672, 567] on input "Full Account Number" at bounding box center [677, 563] width 11 height 11
click at [687, 542] on input "text" at bounding box center [784, 535] width 281 height 32
type input "334102214"
click at [1022, 559] on div "Name * Midland Credit Management [STREET_ADDRESS][GEOGRAPHIC_DATA][PERSON_NAME]…" at bounding box center [784, 639] width 892 height 274
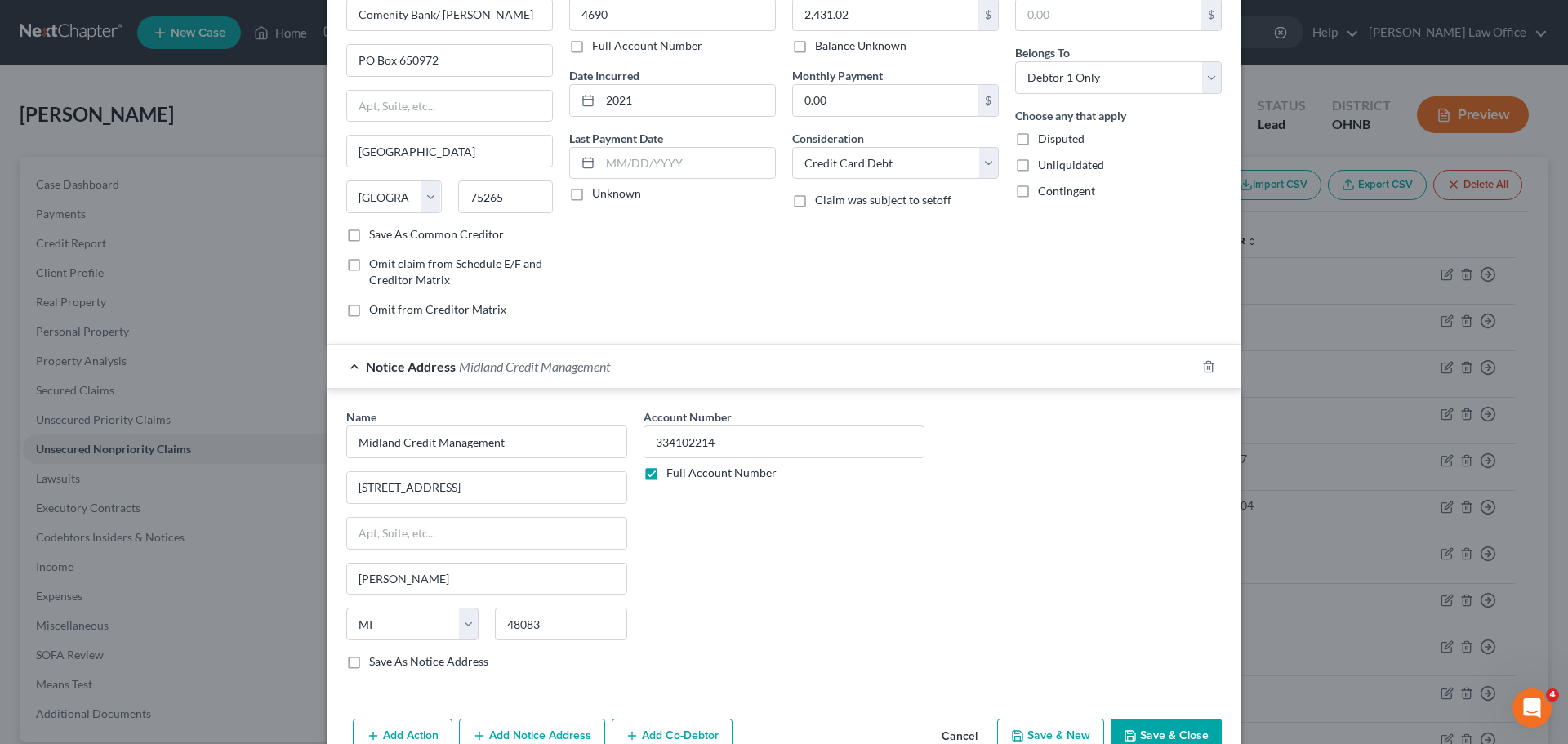
scroll to position [182, 0]
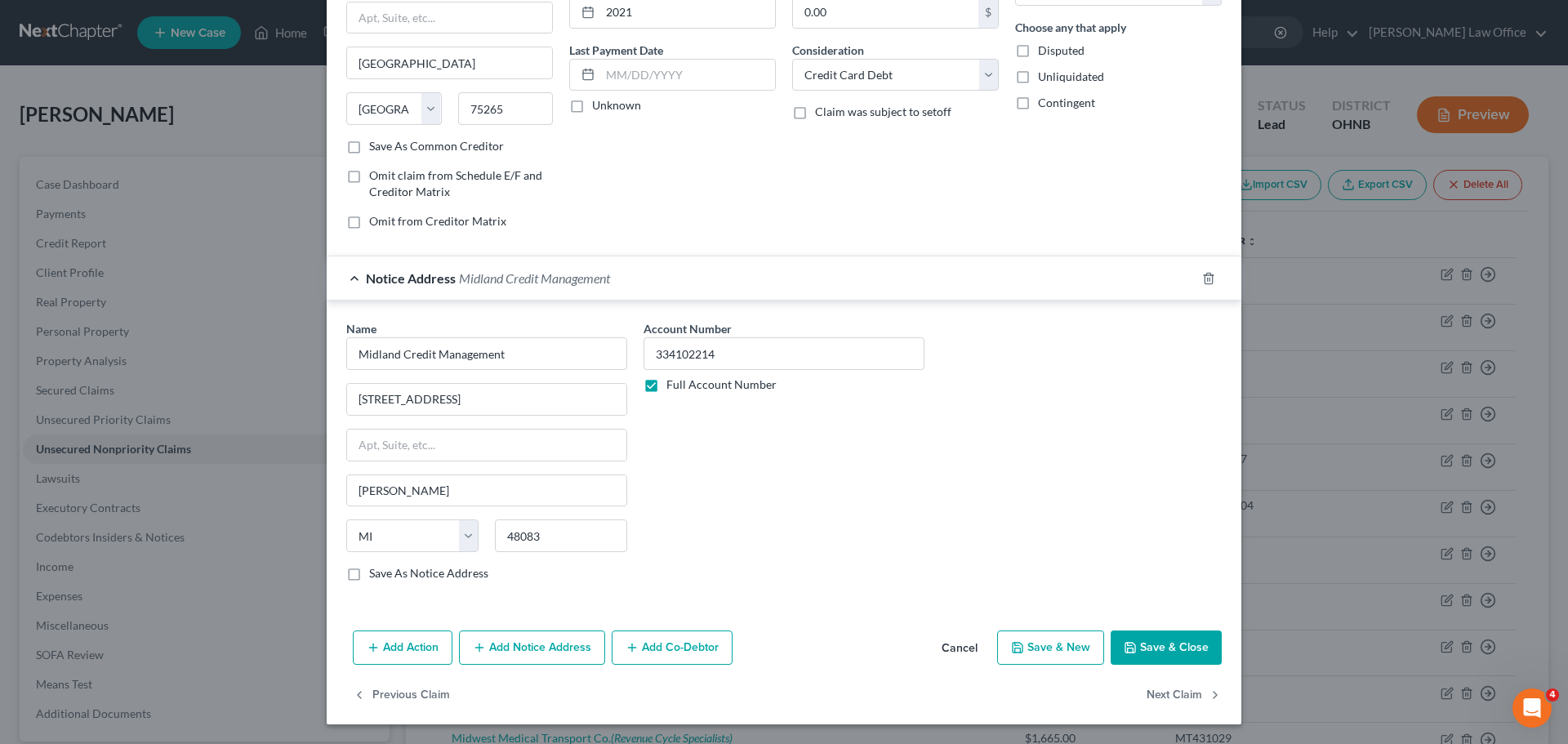
click at [1111, 656] on button "Save & Close" at bounding box center [1166, 647] width 111 height 34
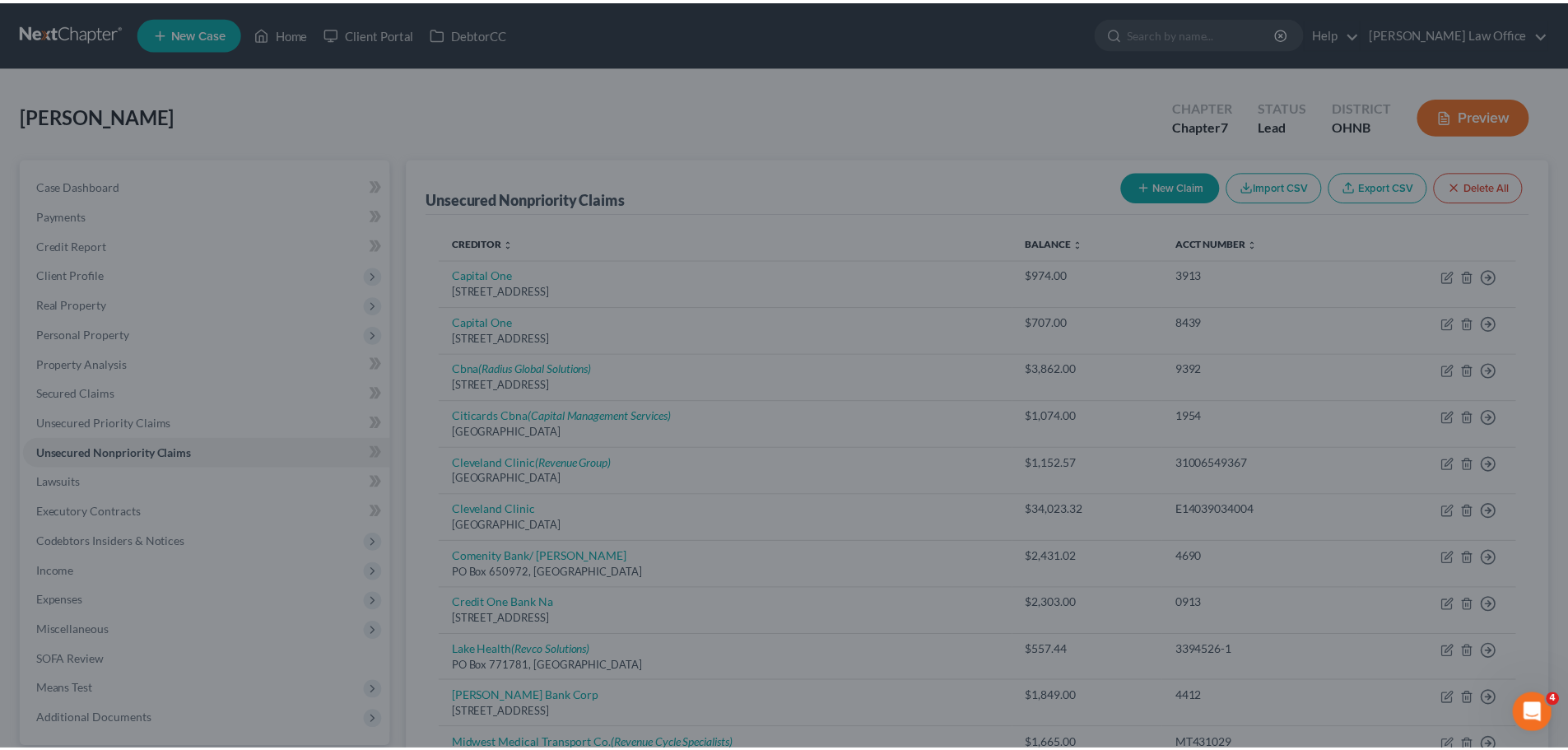
scroll to position [0, 0]
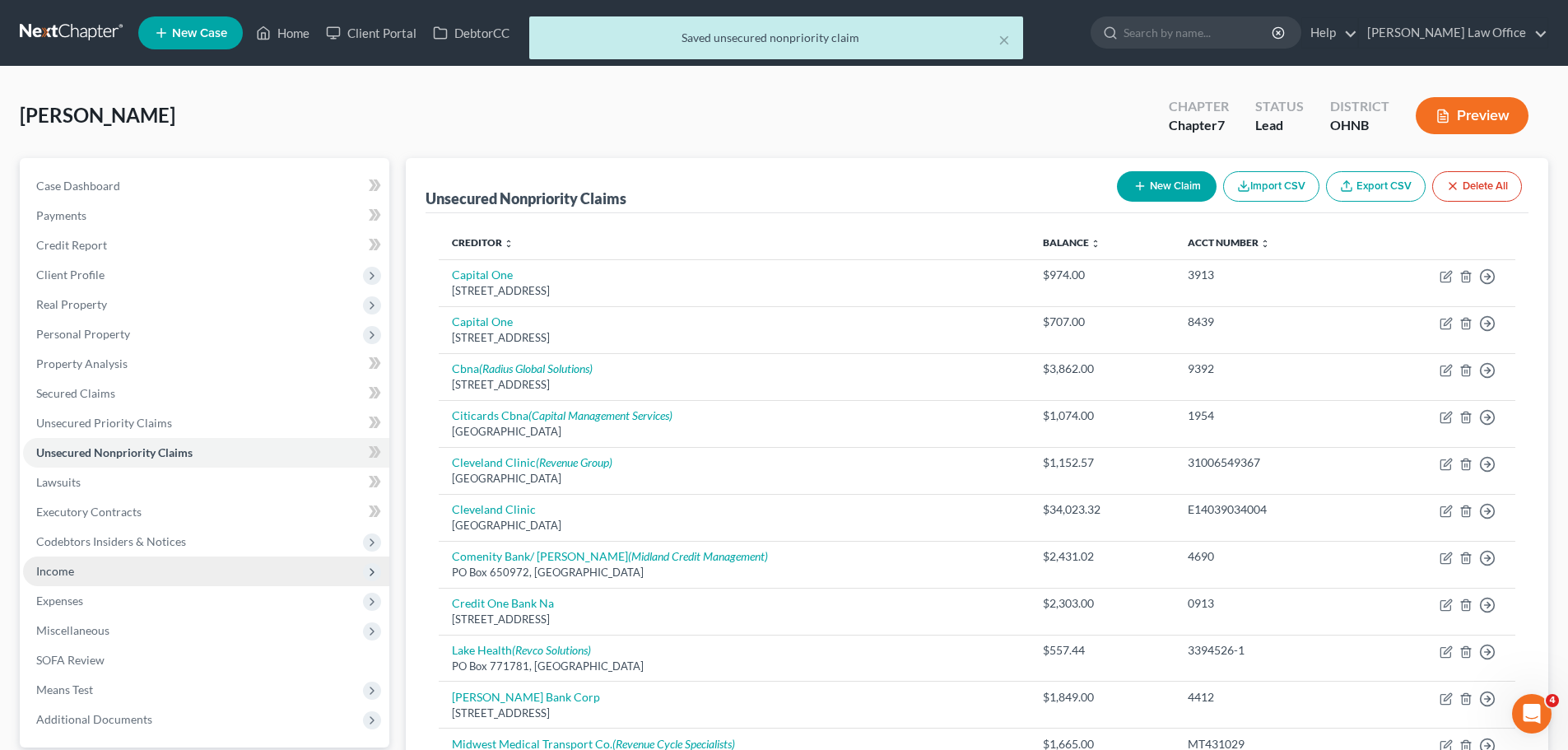
click at [98, 572] on span "Income" at bounding box center [206, 571] width 367 height 30
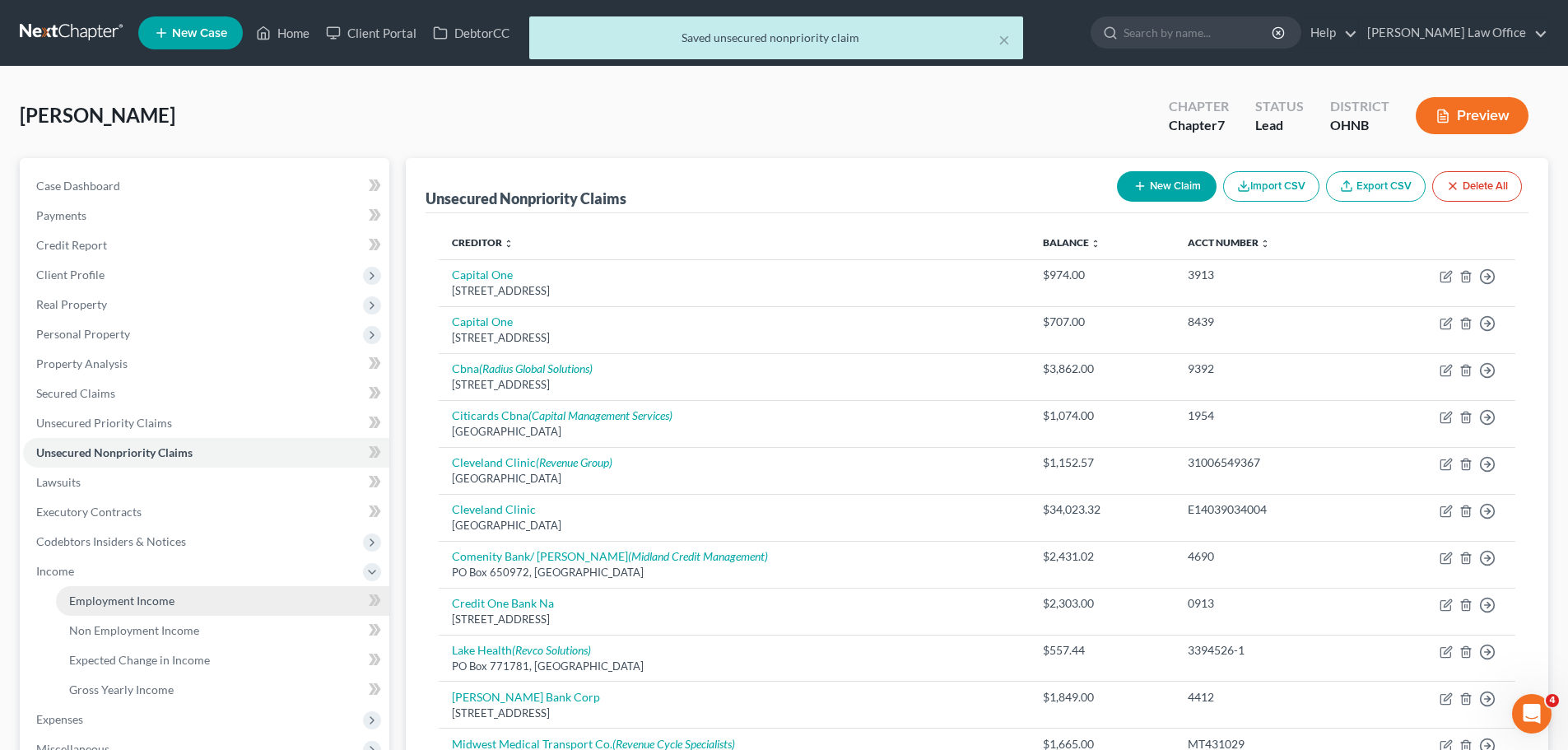
click at [112, 601] on span "Employment Income" at bounding box center [122, 600] width 105 height 14
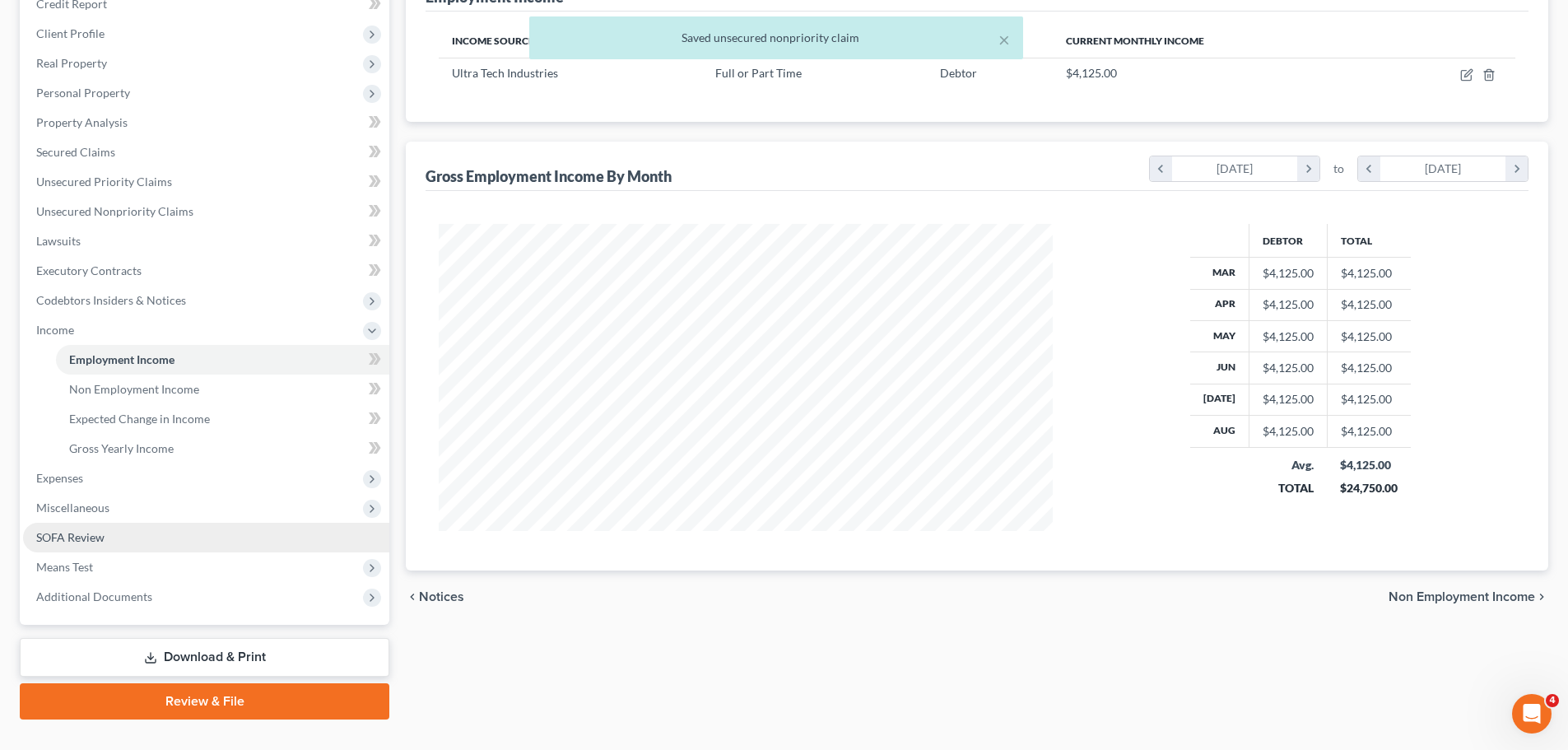
scroll to position [247, 0]
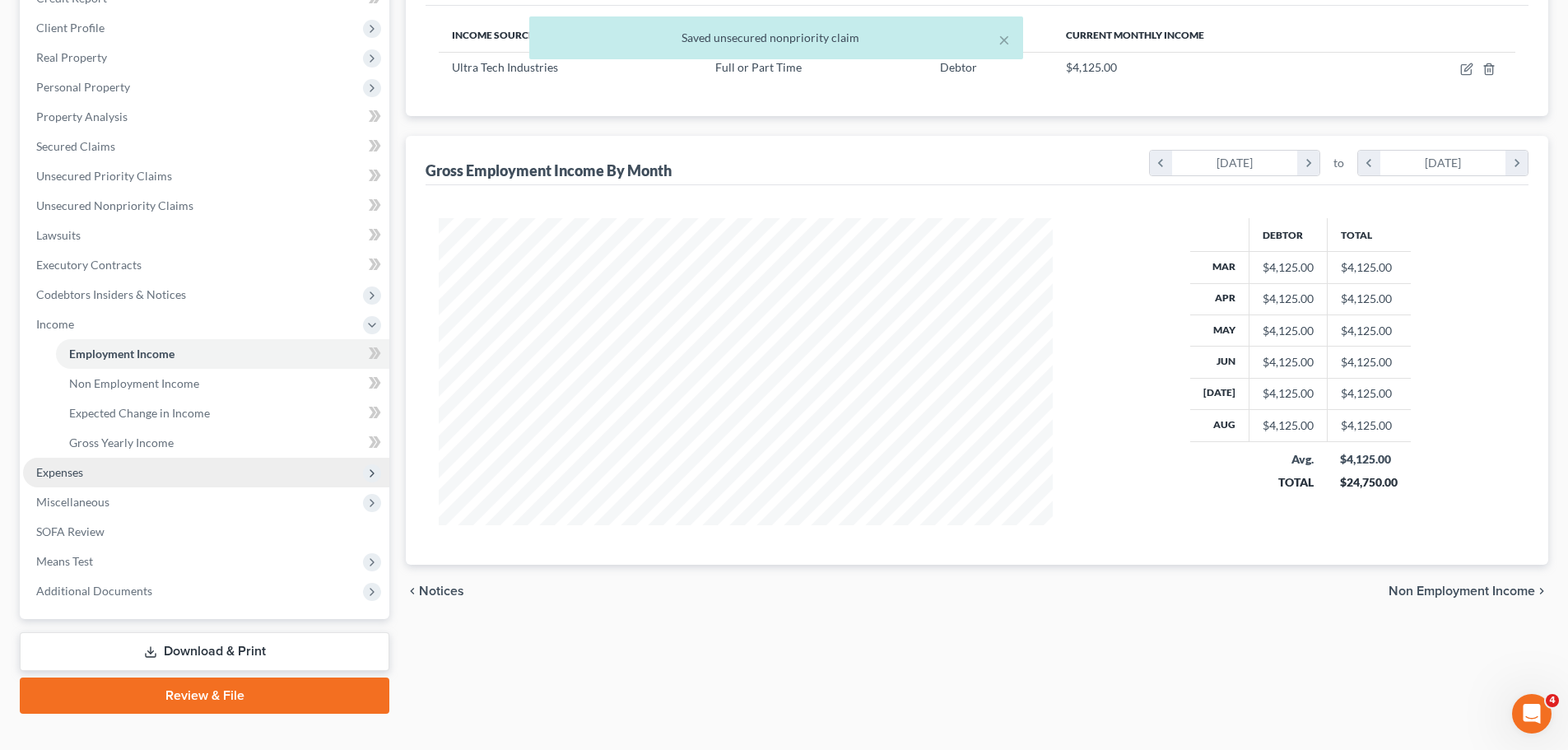
click at [73, 477] on span "Expenses" at bounding box center [59, 472] width 47 height 14
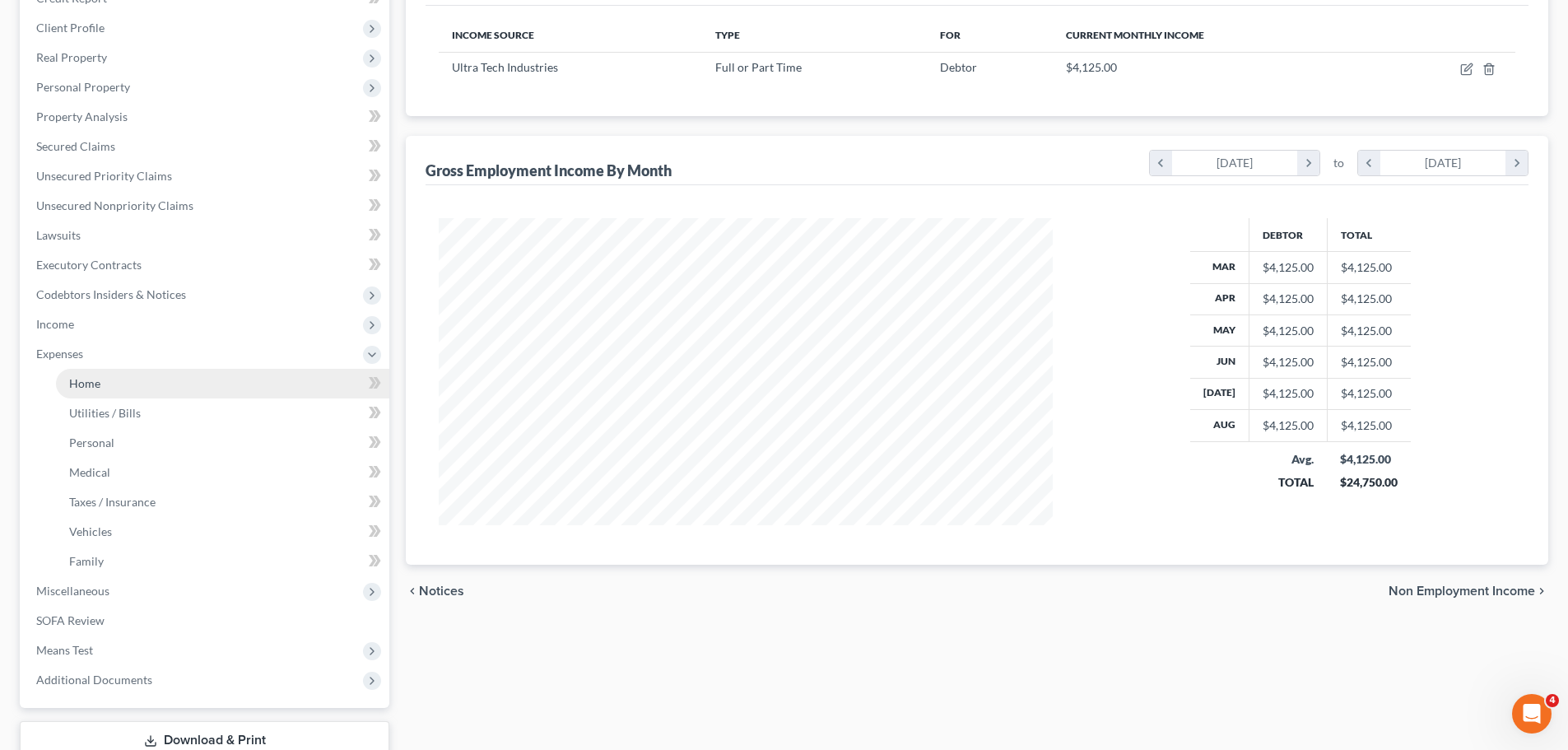
click at [85, 393] on link "Home" at bounding box center [222, 383] width 333 height 30
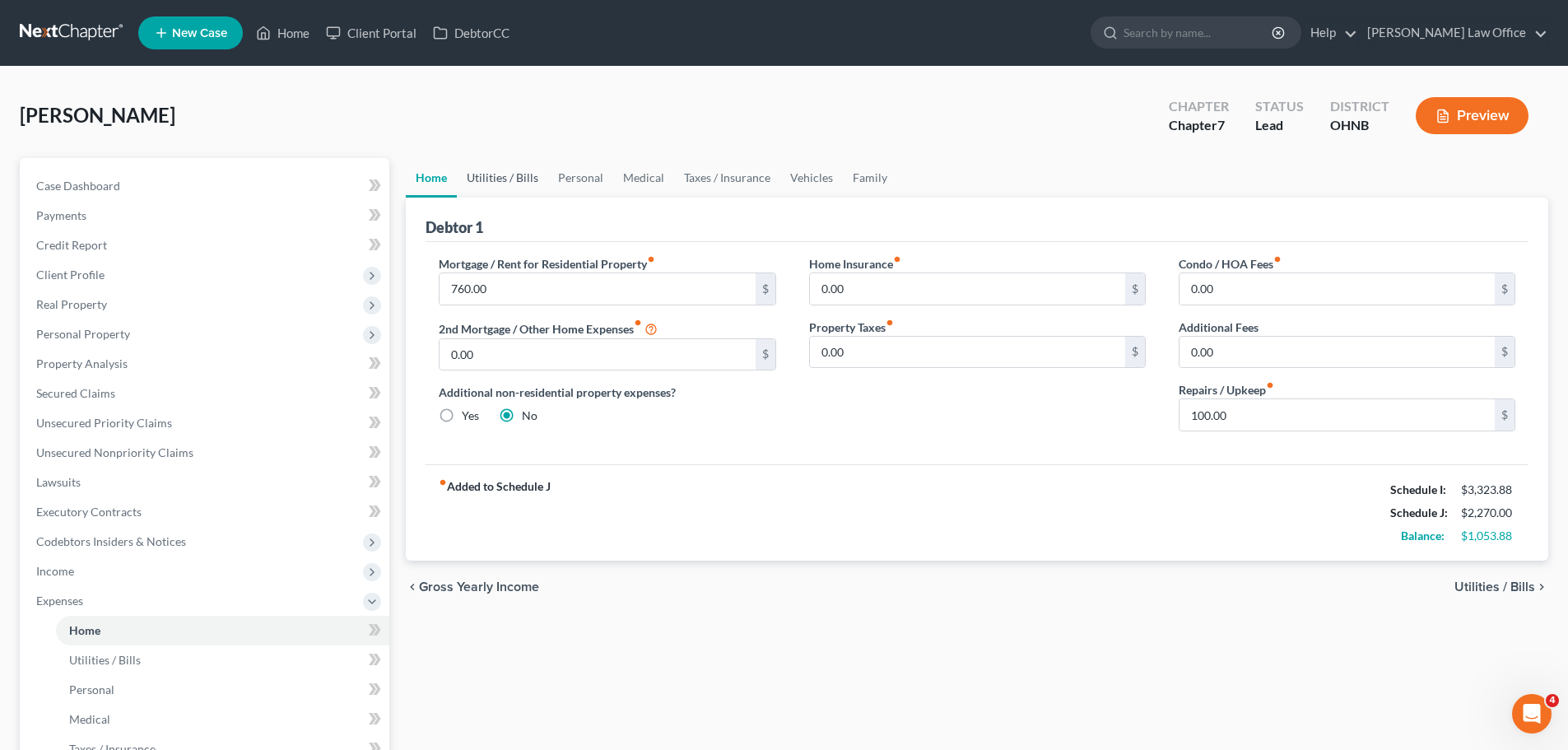
click at [506, 179] on link "Utilities / Bills" at bounding box center [503, 177] width 91 height 40
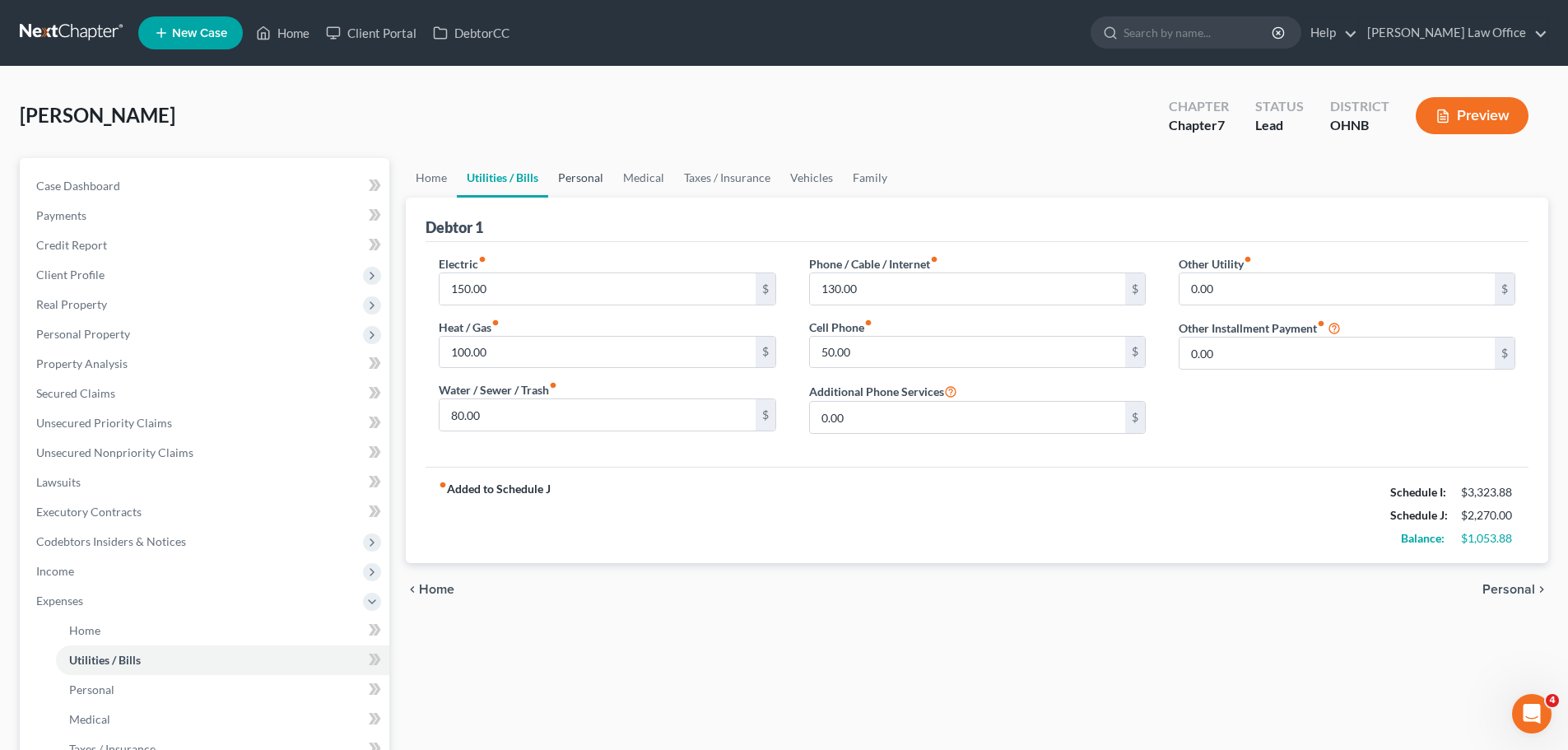
click at [598, 180] on link "Personal" at bounding box center [581, 177] width 65 height 40
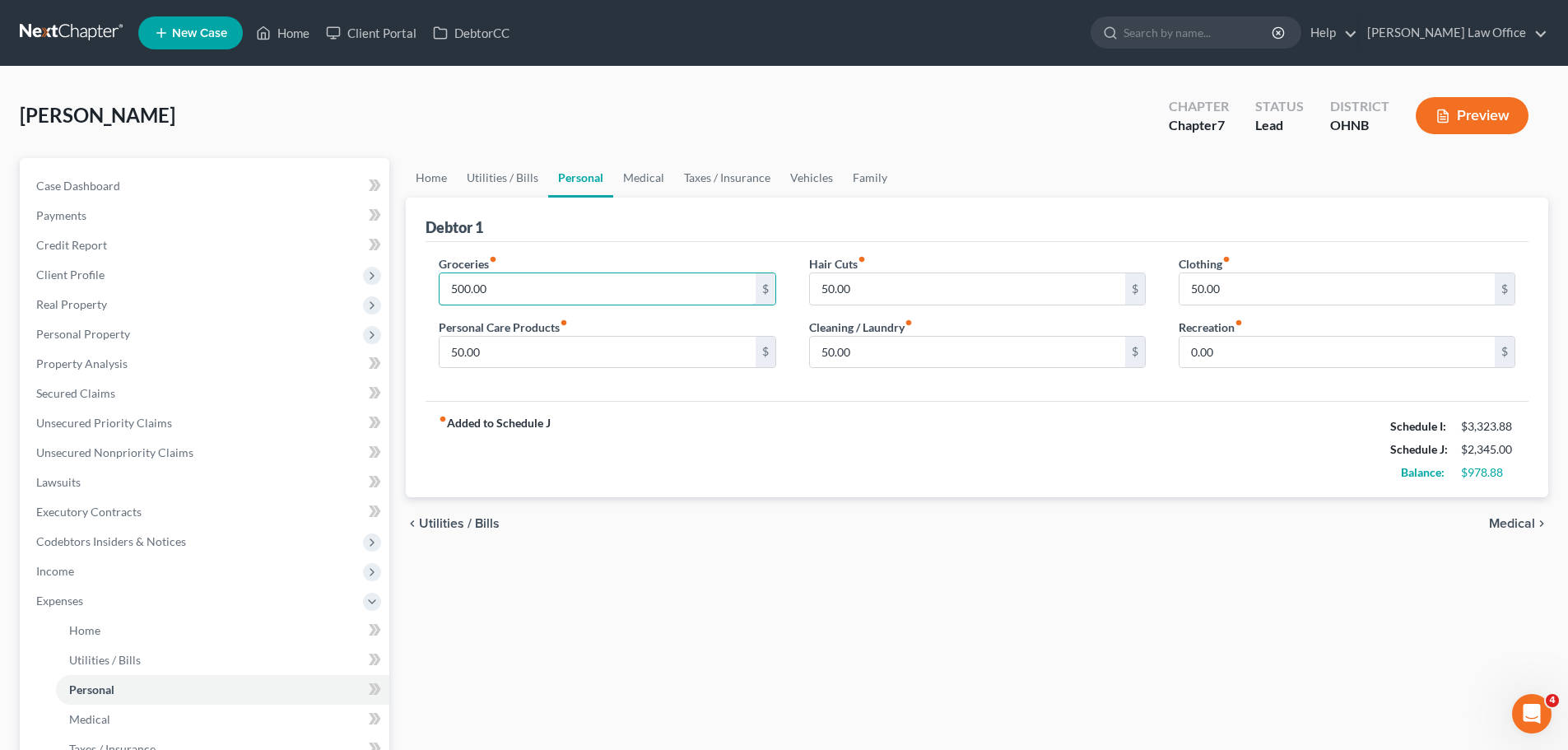
type input "500.00"
click at [650, 454] on div "fiber_manual_record Added to Schedule J Schedule I: $3,323.88 Schedule J: $2,34…" at bounding box center [976, 448] width 1103 height 96
click at [635, 174] on link "Medical" at bounding box center [643, 177] width 60 height 40
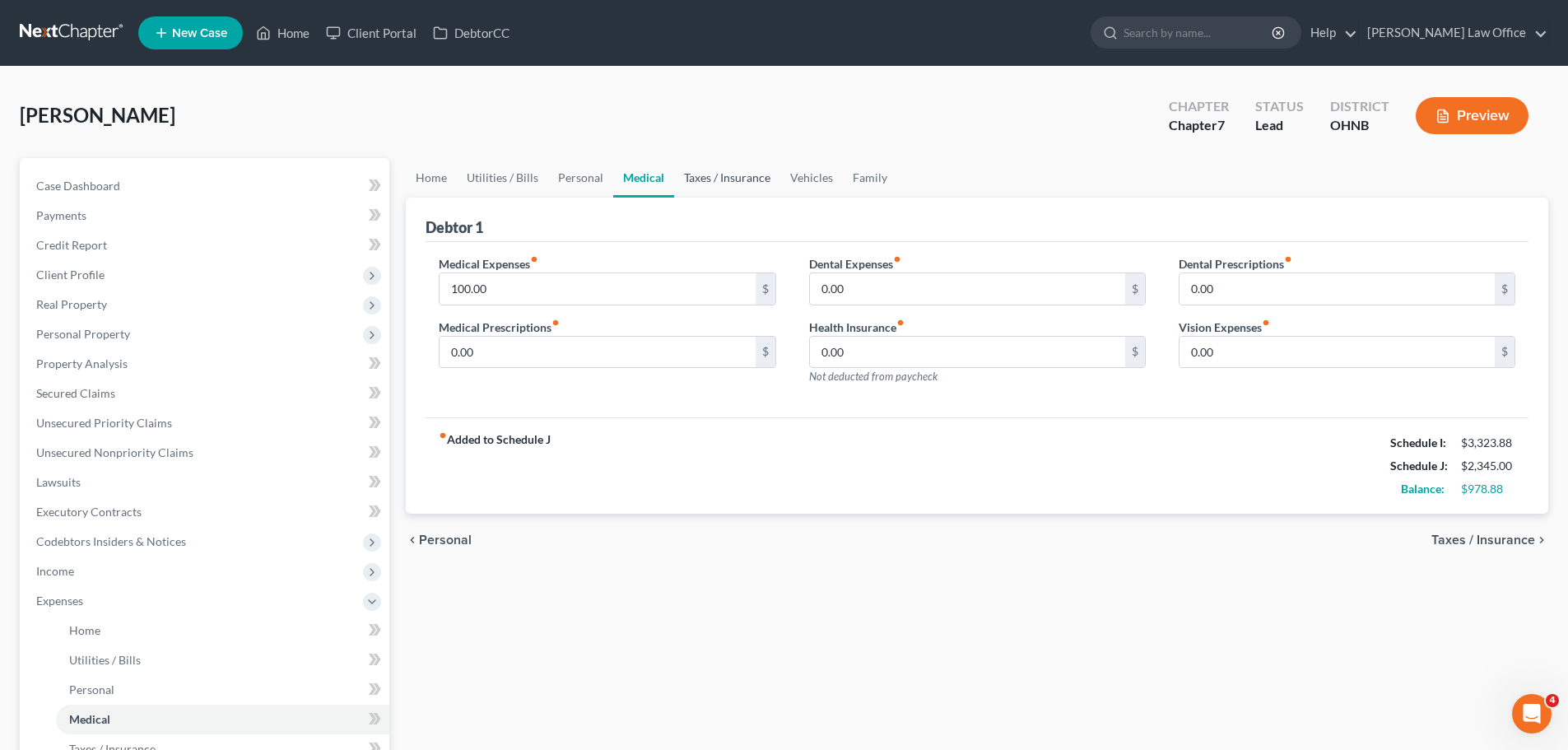
click at [702, 170] on link "Taxes / Insurance" at bounding box center [727, 177] width 106 height 40
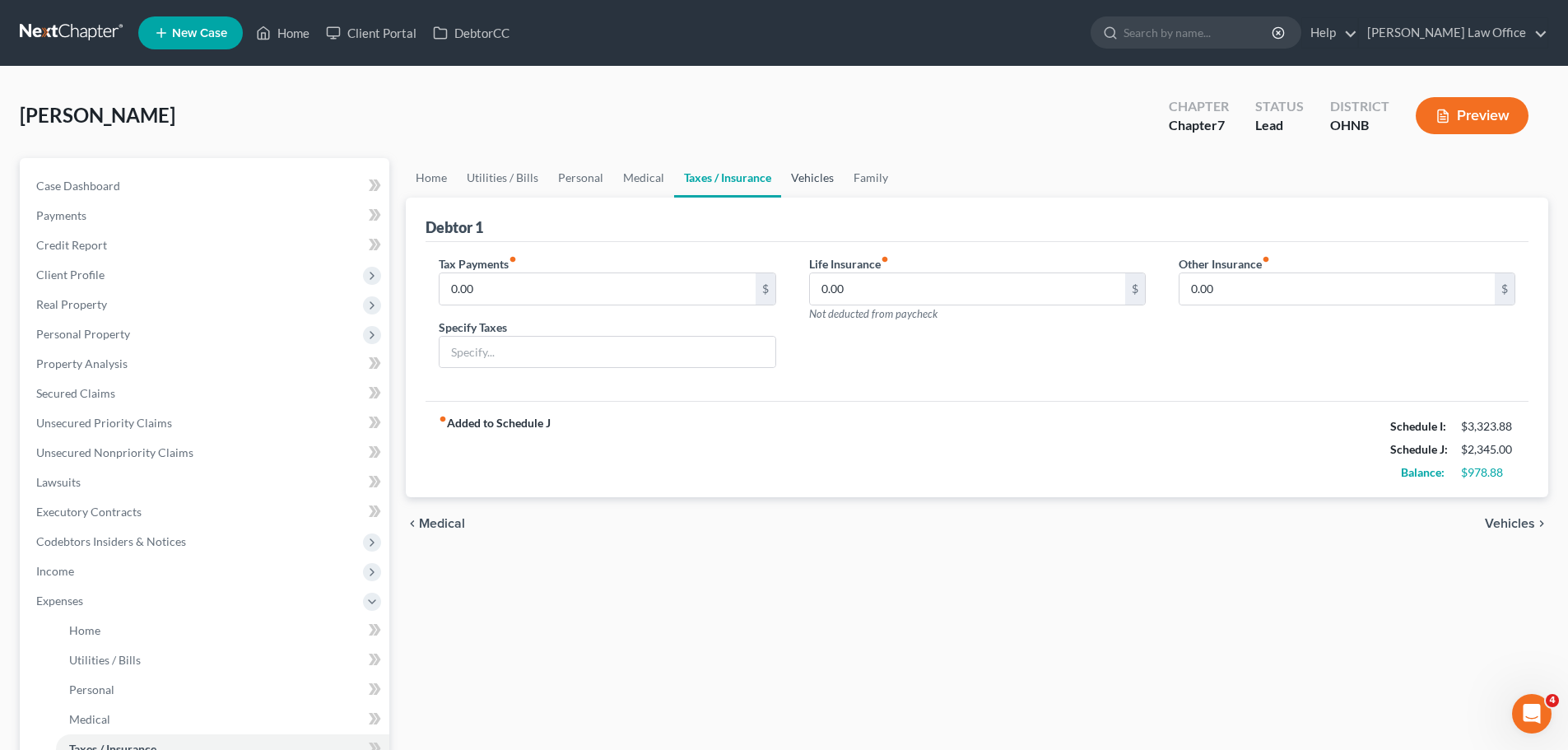
click at [801, 187] on link "Vehicles" at bounding box center [812, 177] width 62 height 40
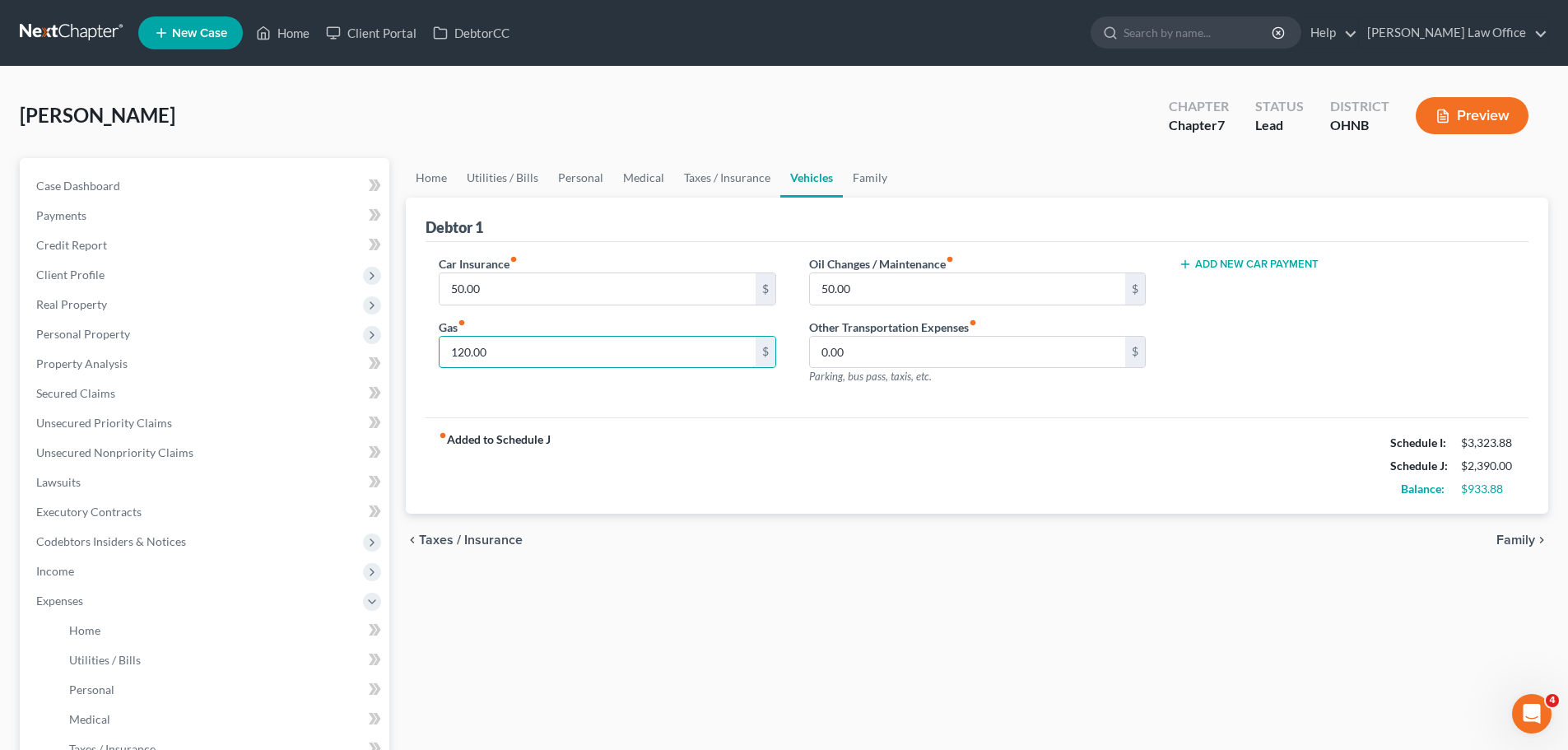
type input "120.00"
click at [873, 452] on div "fiber_manual_record Added to Schedule J Schedule I: $3,323.88 Schedule J: $2,39…" at bounding box center [976, 465] width 1103 height 96
click at [859, 186] on link "Family" at bounding box center [870, 177] width 55 height 40
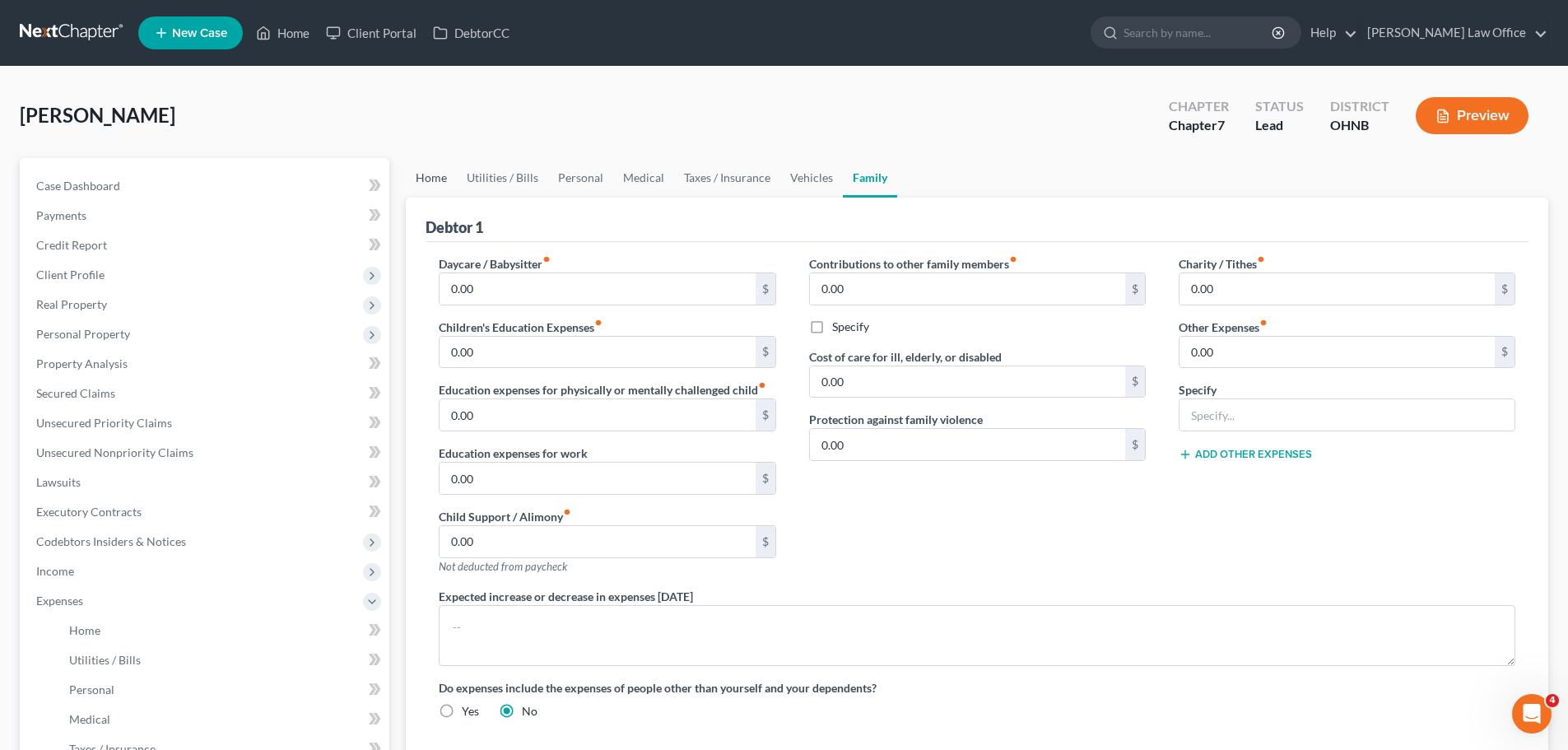
click at [441, 187] on link "Home" at bounding box center [430, 177] width 51 height 40
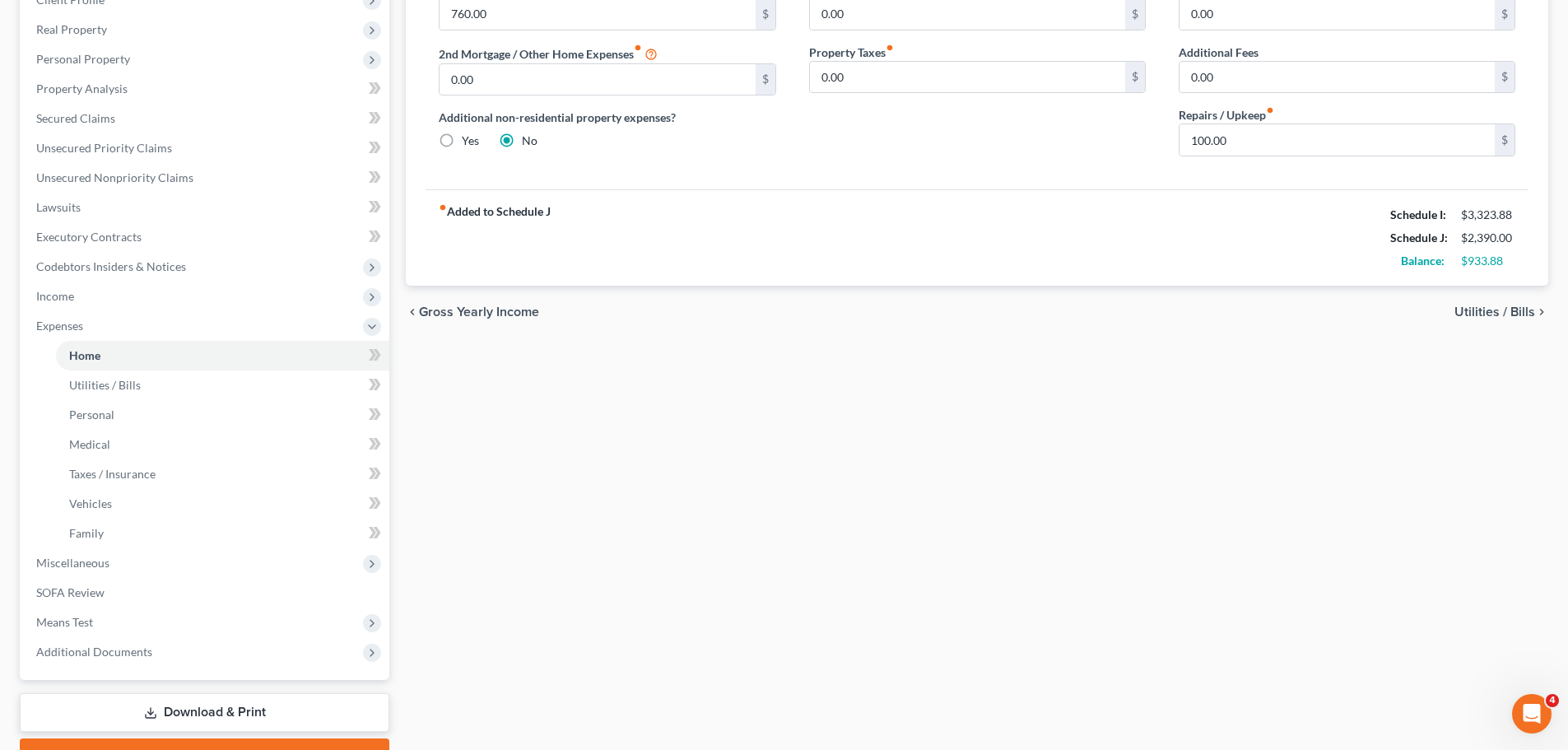
scroll to position [329, 0]
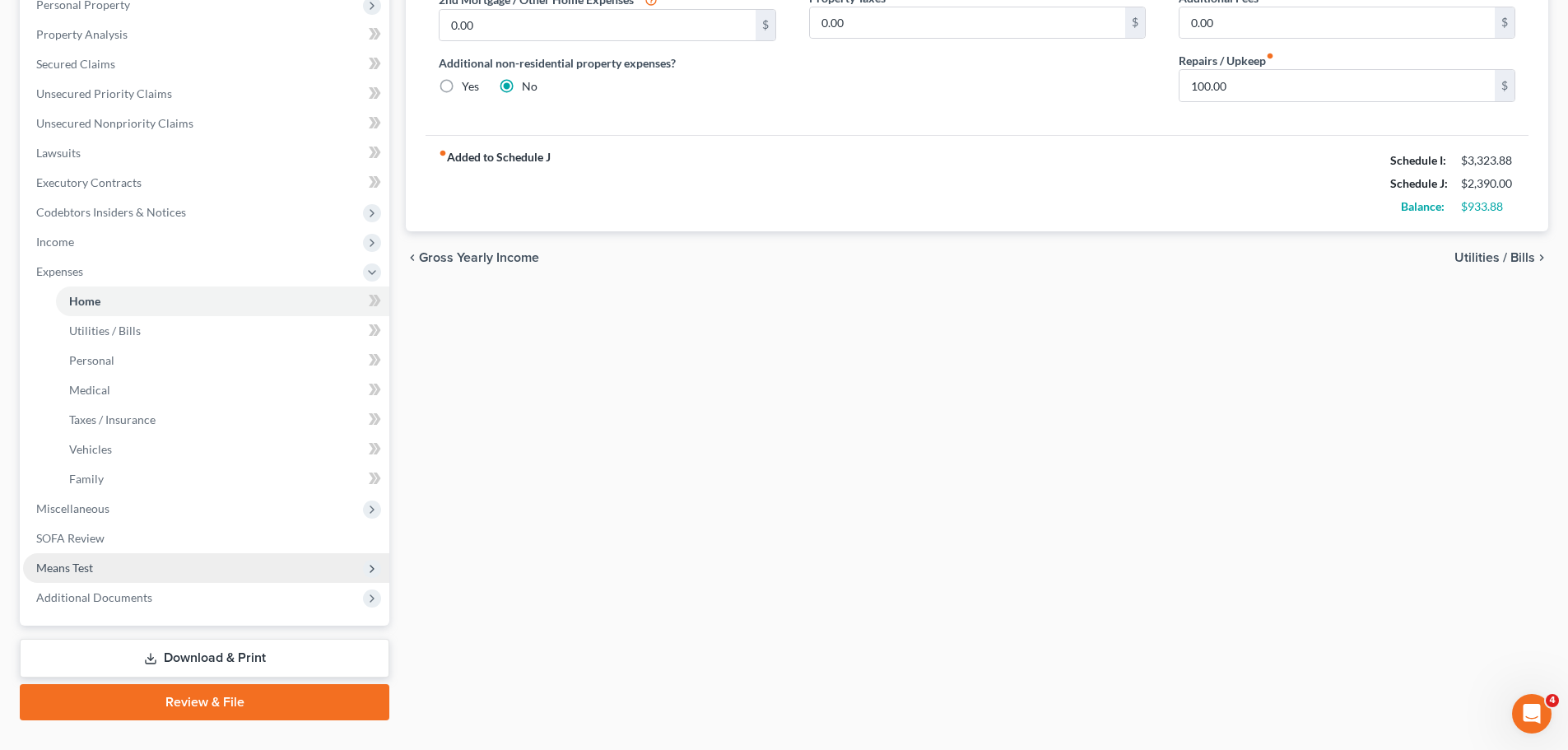
click at [67, 576] on span "Means Test" at bounding box center [206, 568] width 367 height 30
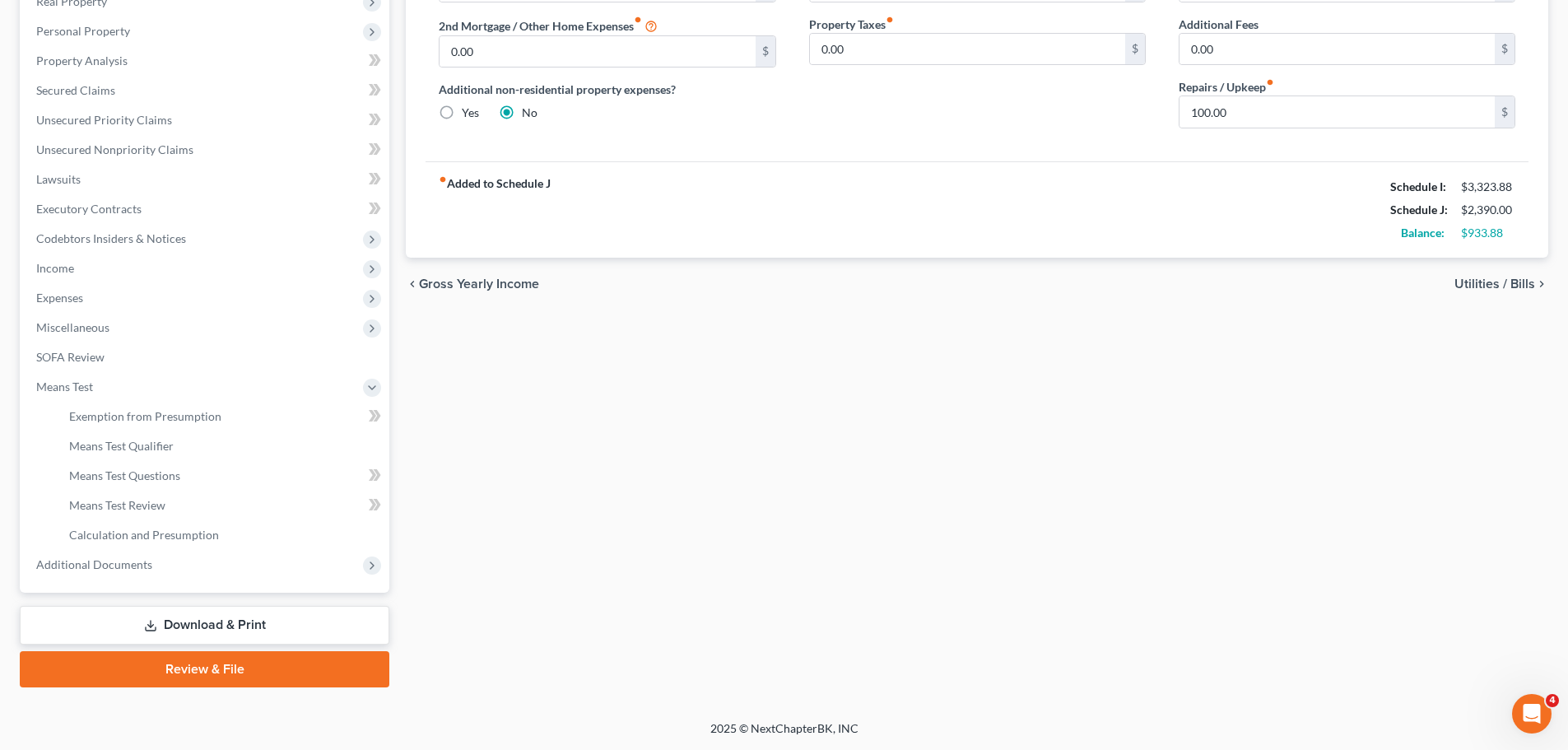
scroll to position [303, 0]
click at [175, 452] on link "Means Test Qualifier" at bounding box center [222, 446] width 333 height 30
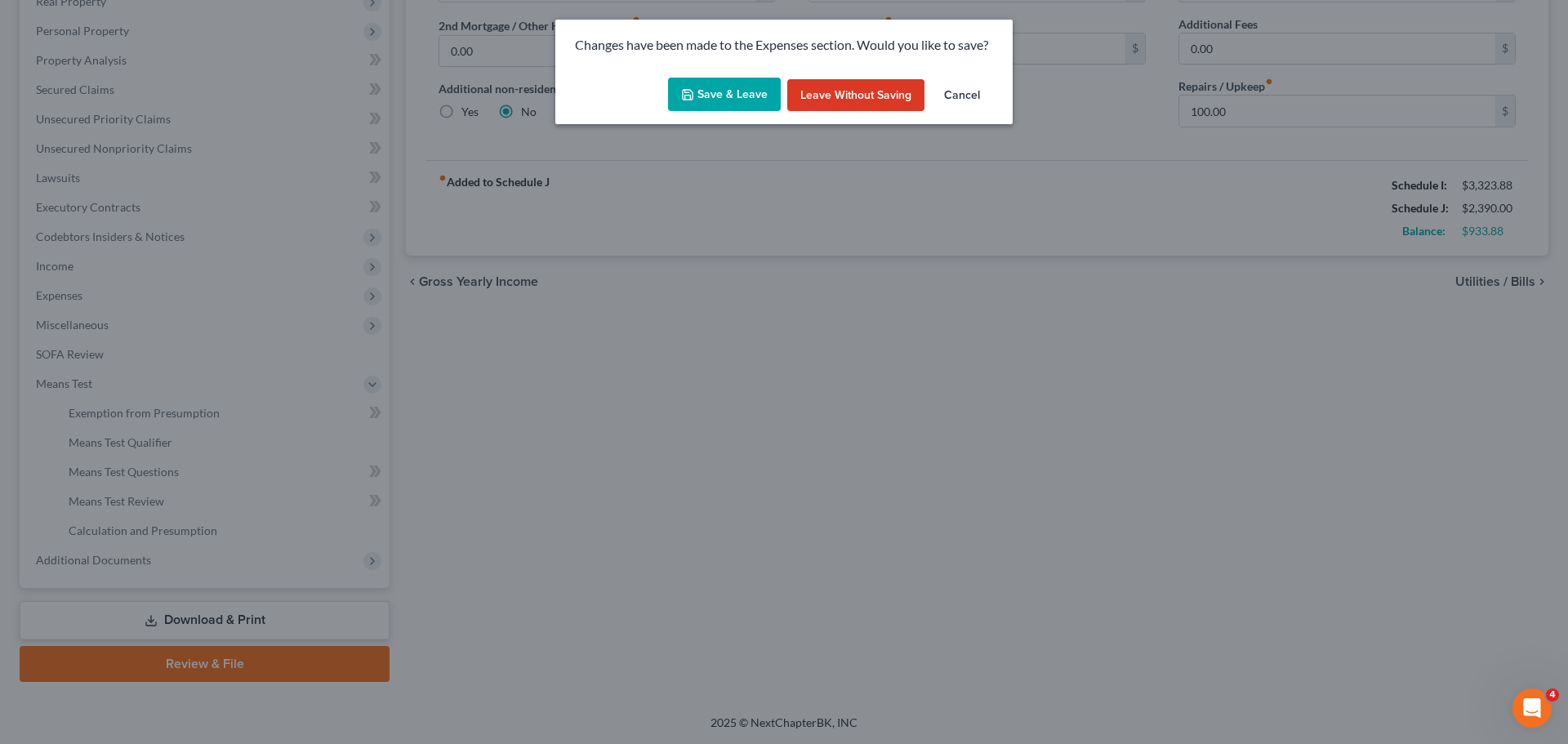
click at [757, 110] on button "Save & Leave" at bounding box center [724, 94] width 113 height 34
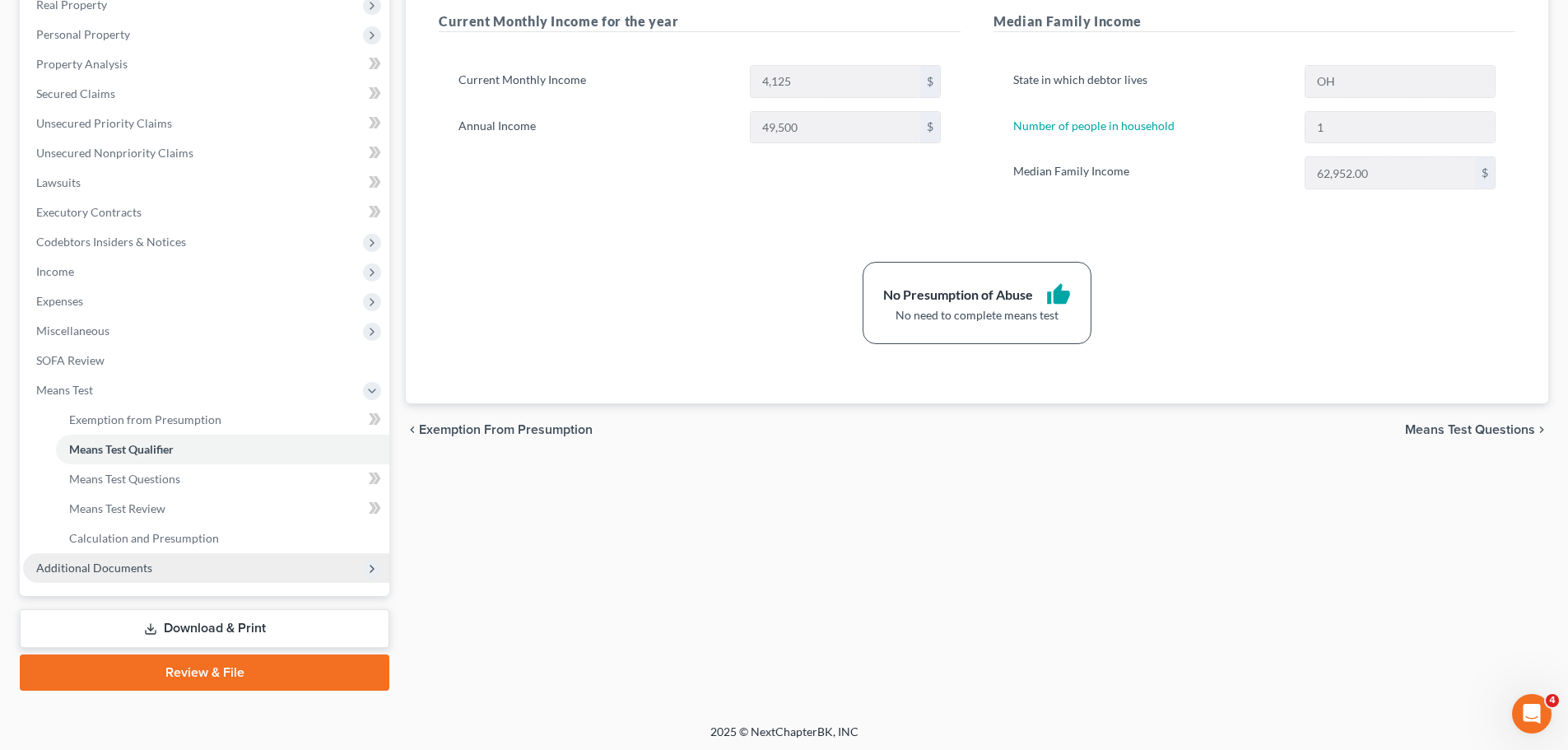
scroll to position [303, 0]
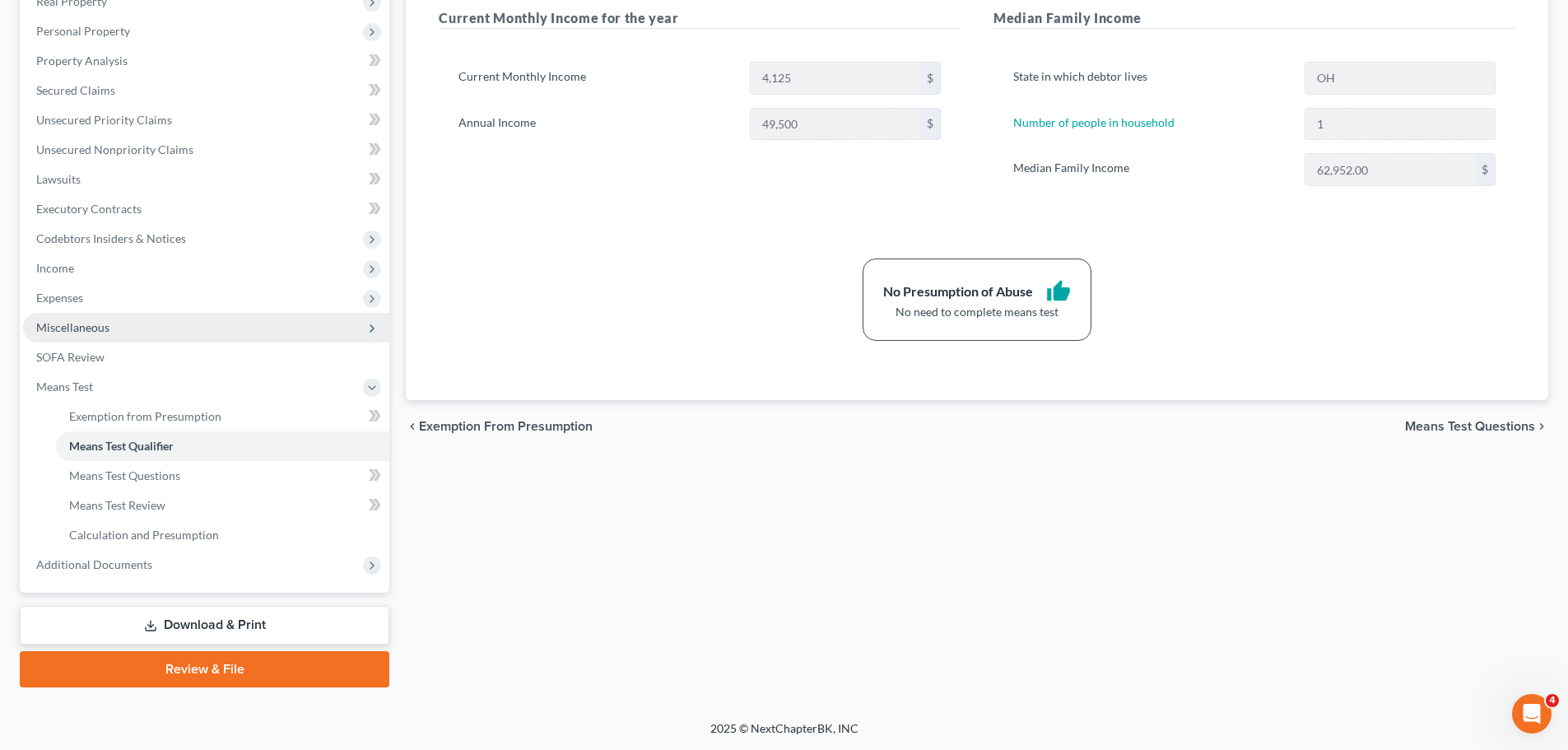
click at [120, 328] on span "Miscellaneous" at bounding box center [206, 328] width 367 height 30
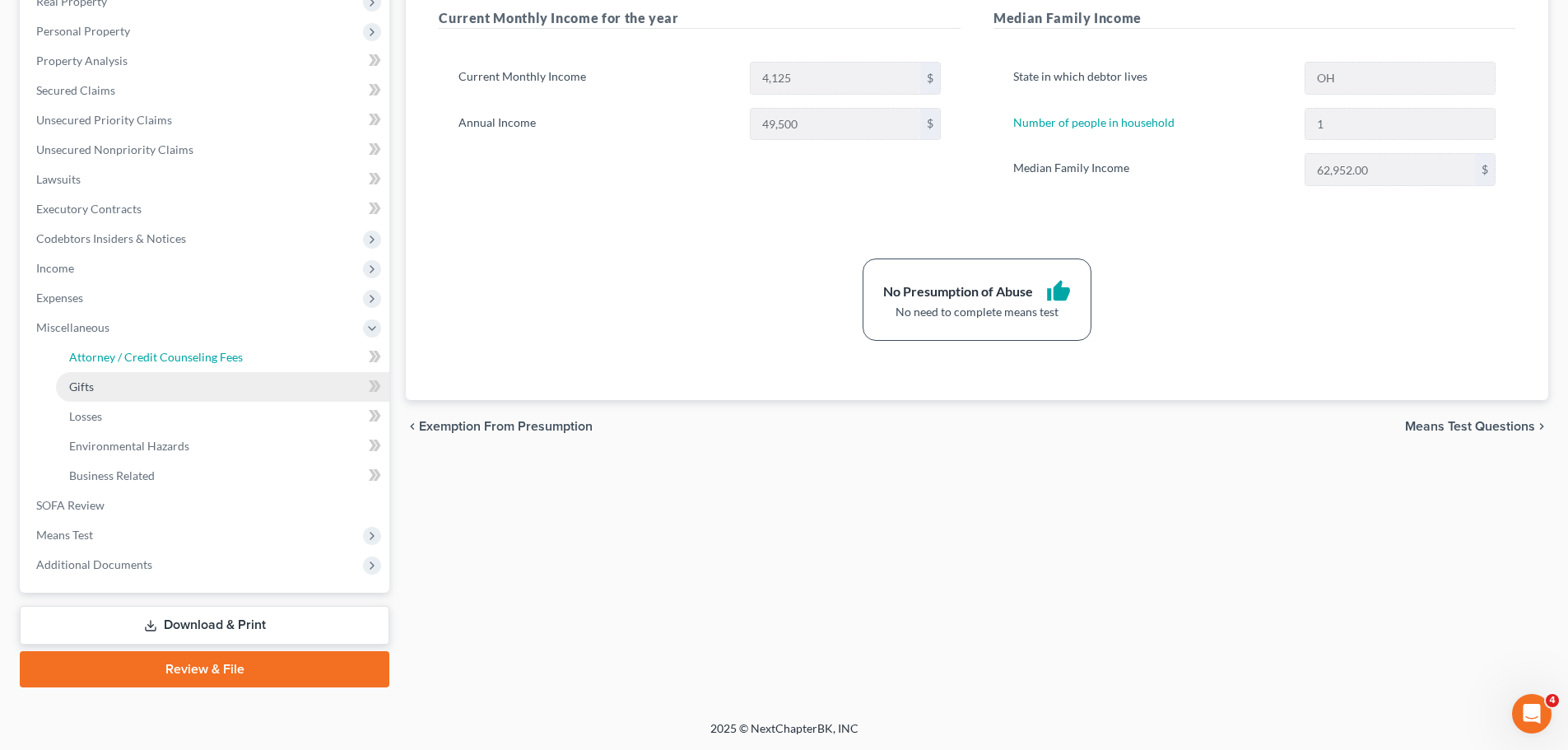
drag, startPoint x: 138, startPoint y: 350, endPoint x: 283, endPoint y: 399, distance: 153.1
click at [139, 351] on span "Attorney / Credit Counseling Fees" at bounding box center [156, 357] width 173 height 14
select select "0"
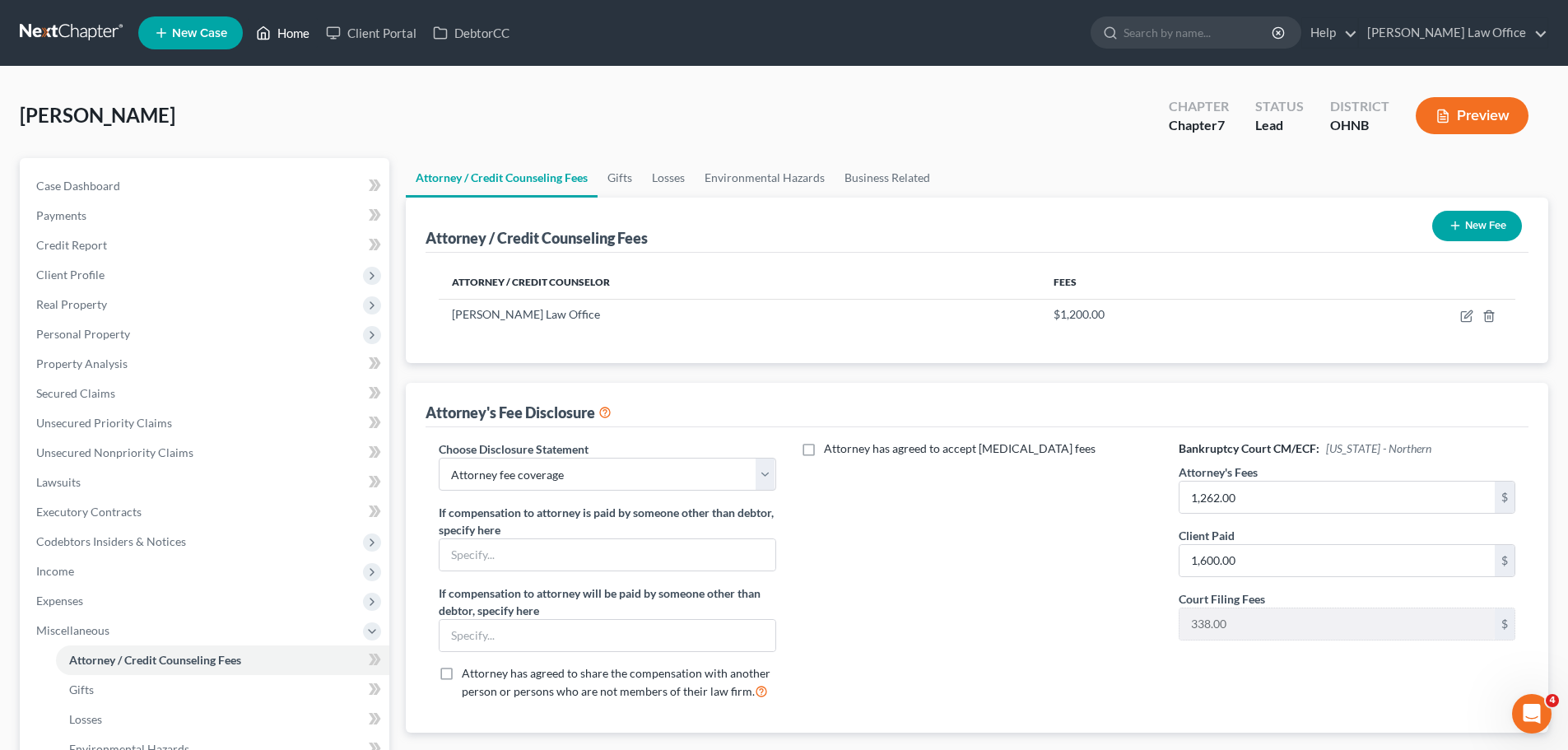
click at [298, 38] on link "Home" at bounding box center [282, 33] width 70 height 30
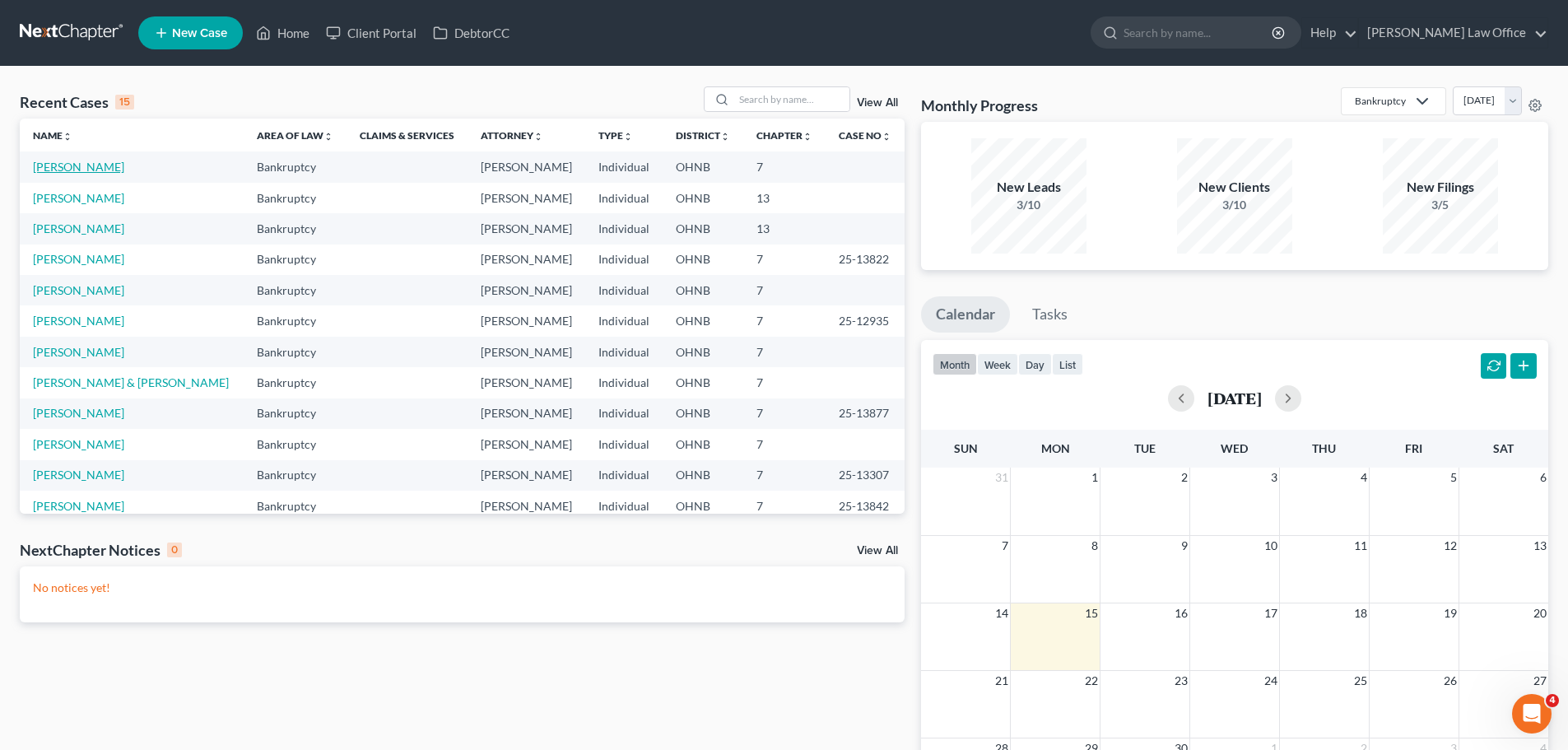
click at [95, 167] on link "[PERSON_NAME]" at bounding box center [78, 166] width 91 height 14
